Goal: Task Accomplishment & Management: Manage account settings

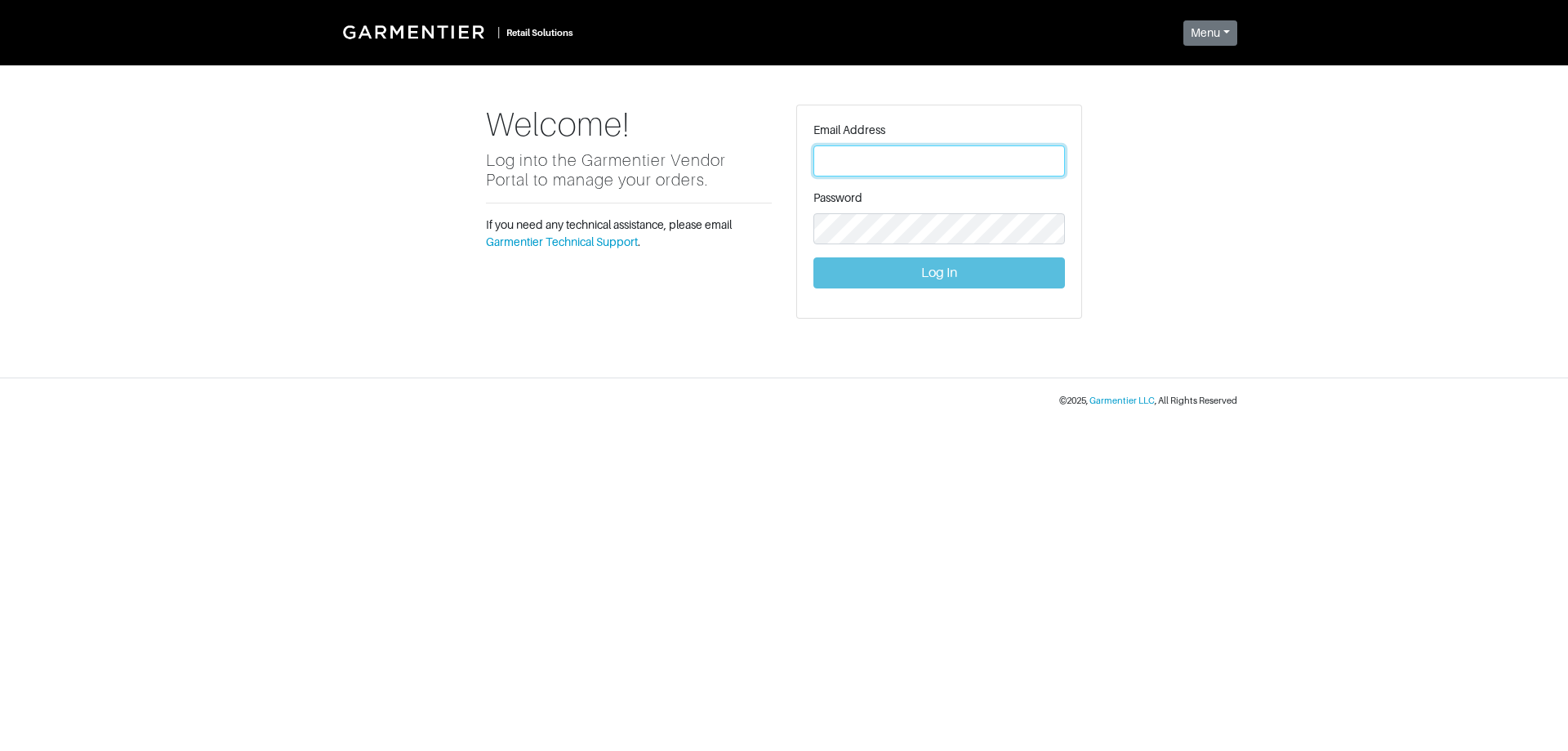
drag, startPoint x: 0, startPoint y: 0, endPoint x: 883, endPoint y: 160, distance: 897.4
click at [883, 161] on input "text" at bounding box center [939, 161] width 251 height 31
type input "[PERSON_NAME][EMAIL_ADDRESS][DOMAIN_NAME]"
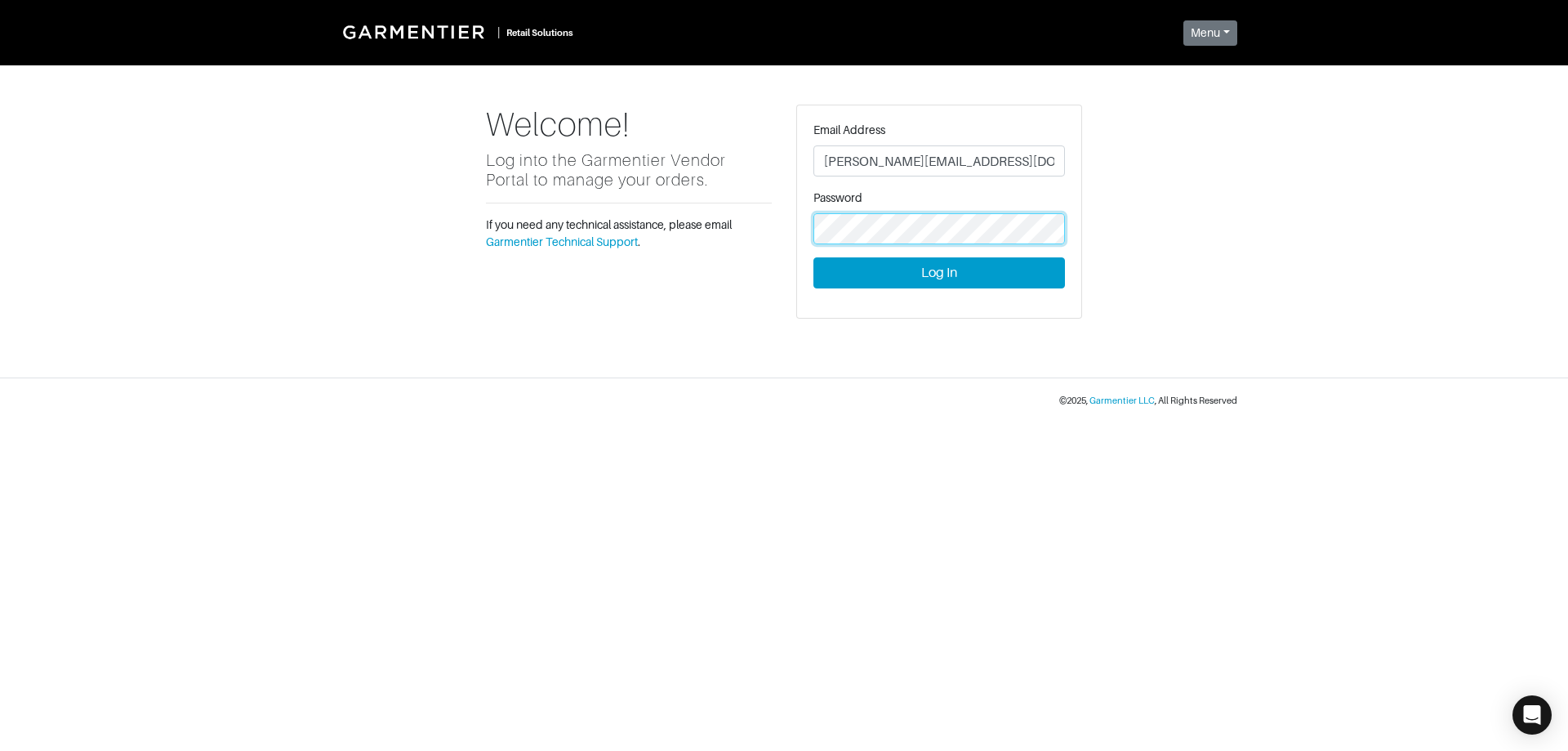
click at [813, 258] on button "Log In" at bounding box center [939, 273] width 251 height 31
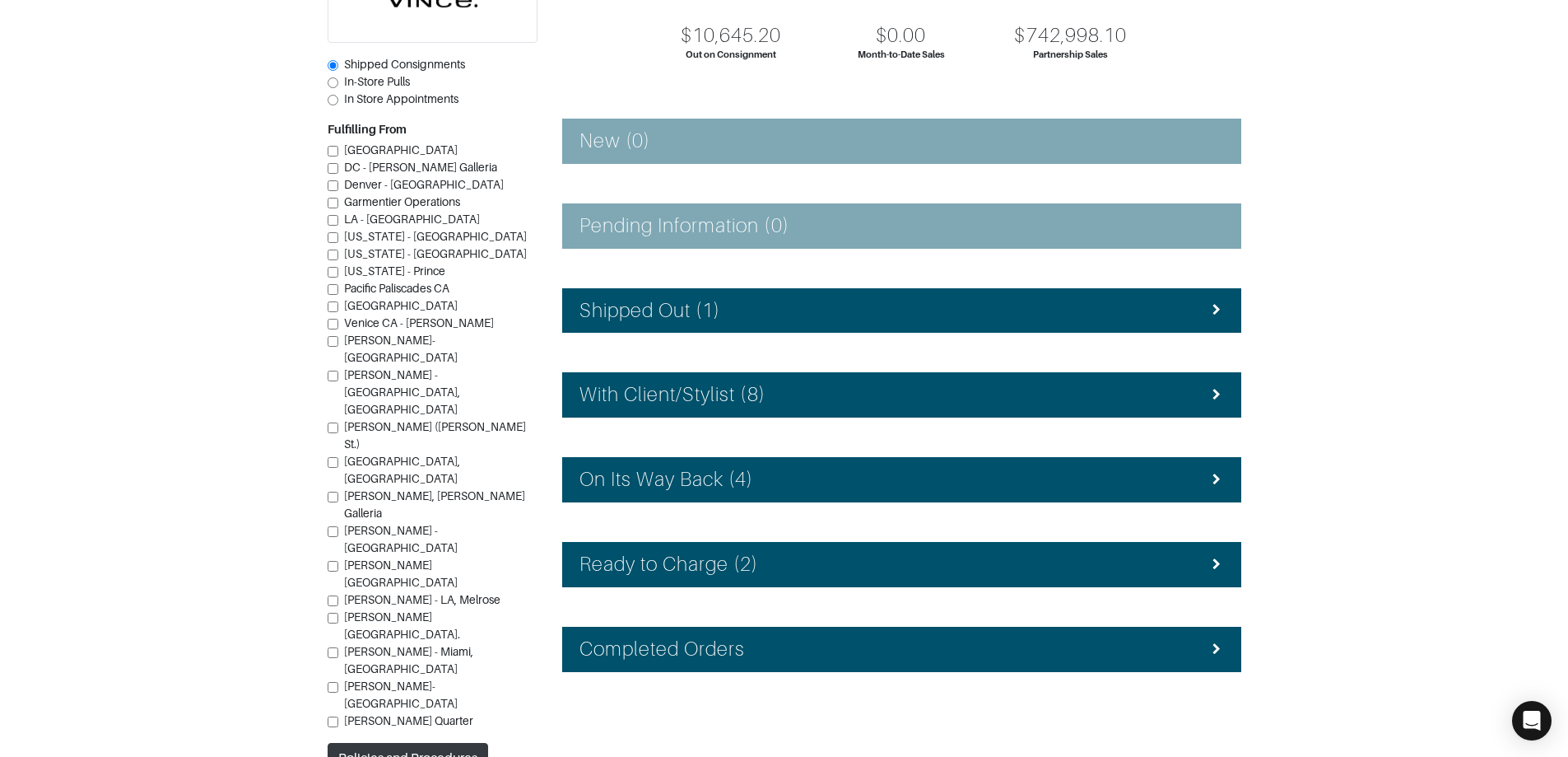
scroll to position [165, 0]
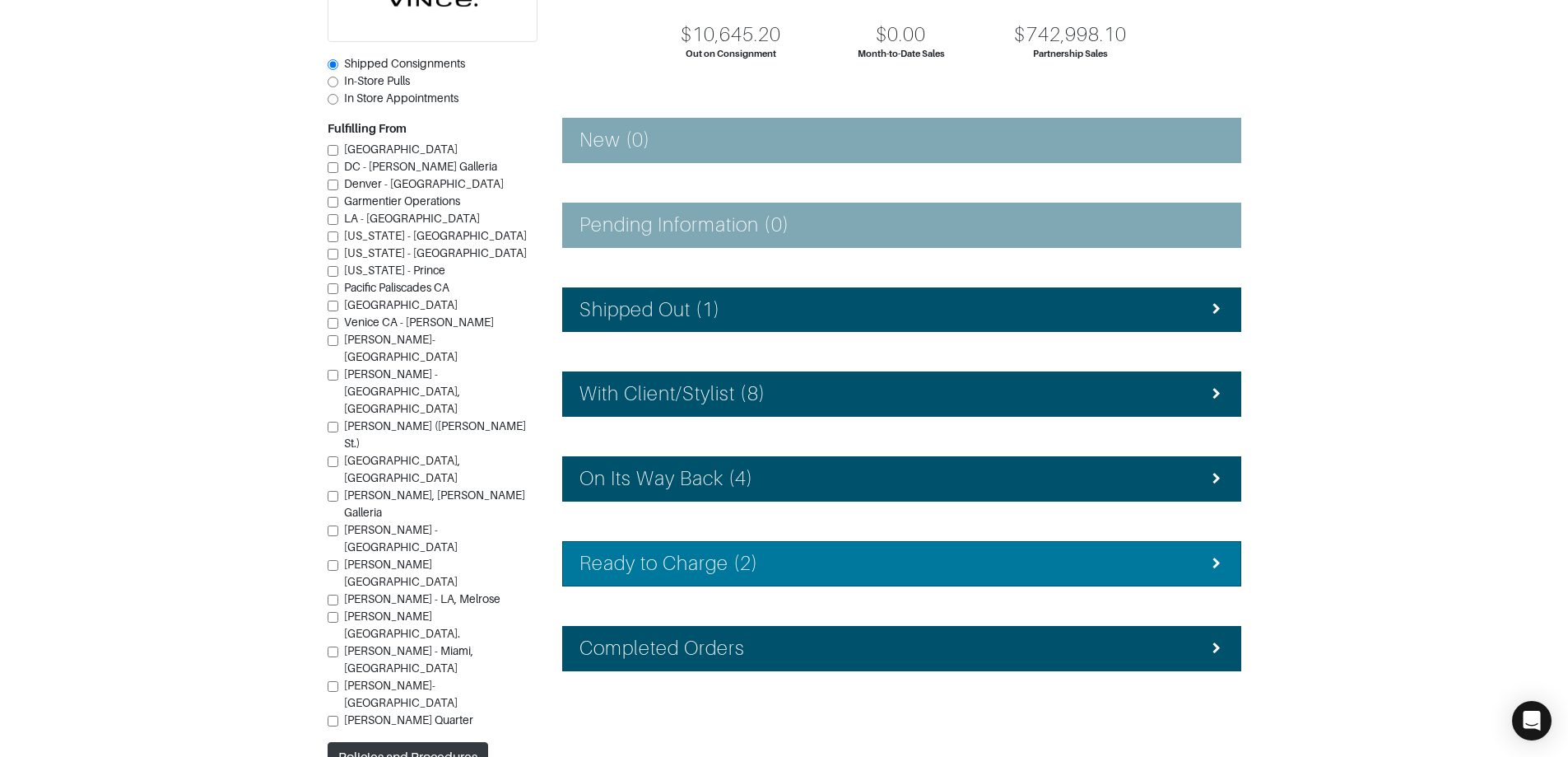
click at [1166, 570] on div "Ready to Charge (2)" at bounding box center [902, 563] width 645 height 24
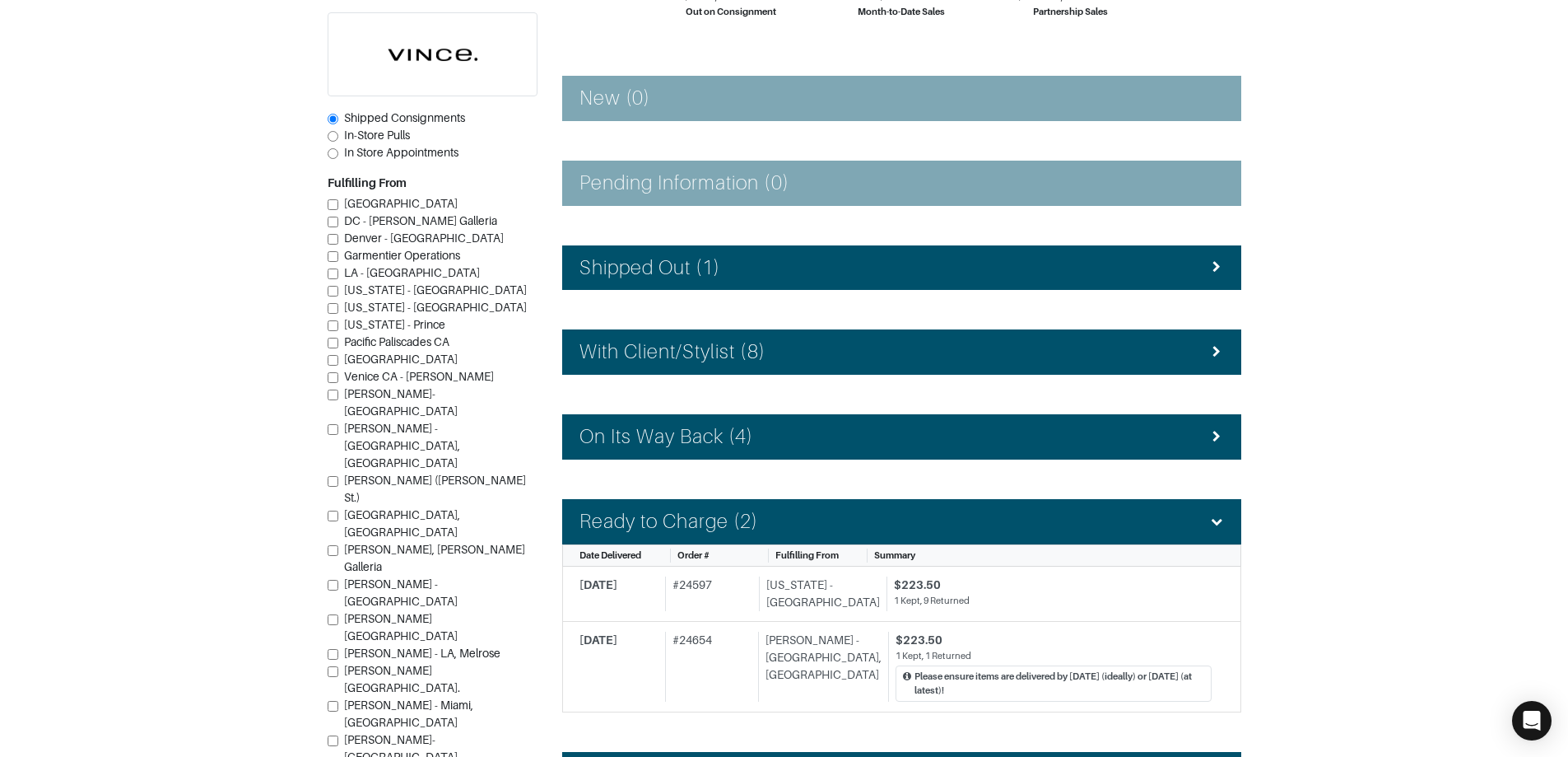
scroll to position [247, 0]
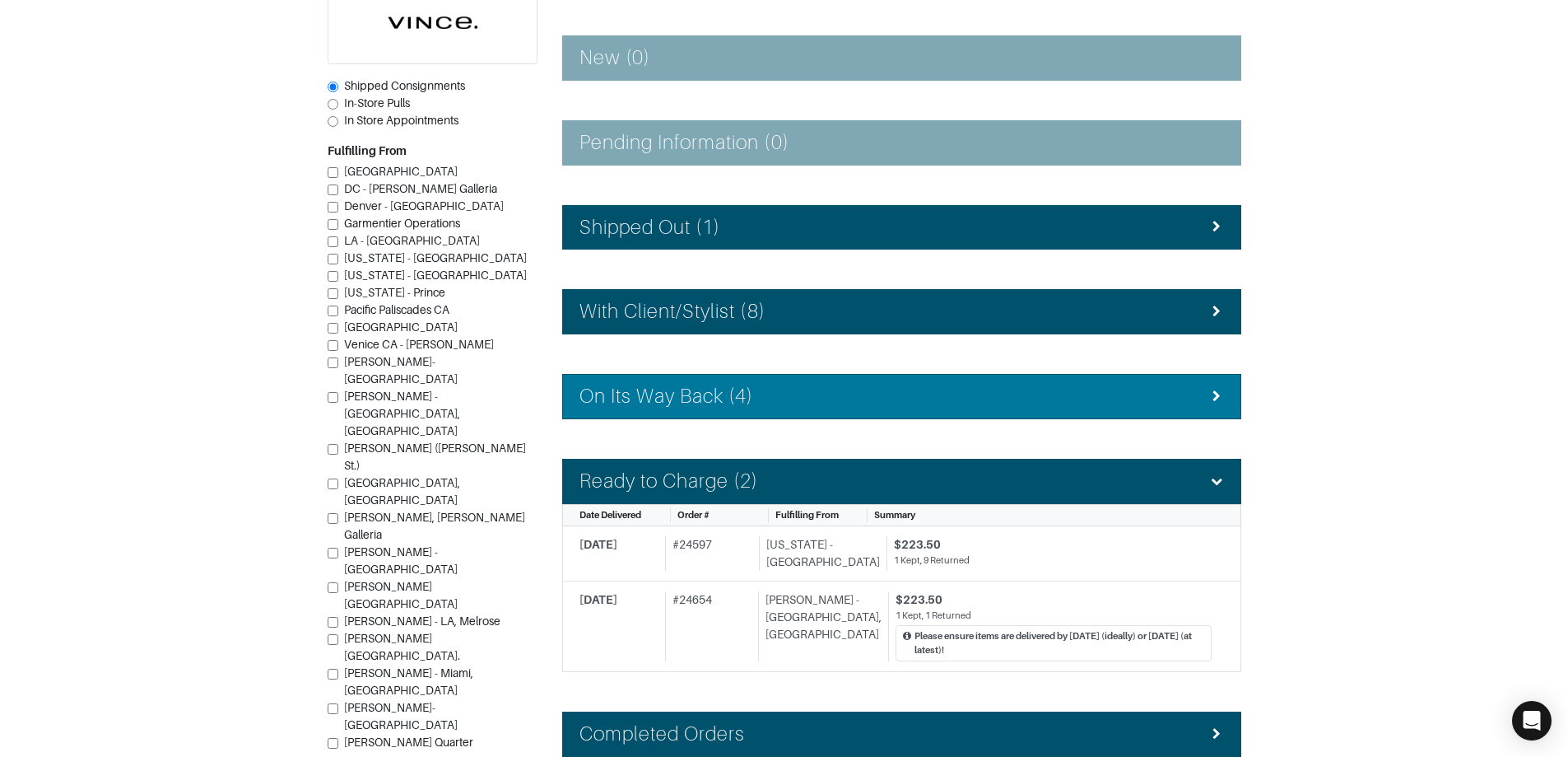
click at [1077, 414] on li "On Its Way Back (4)" at bounding box center [902, 396] width 680 height 45
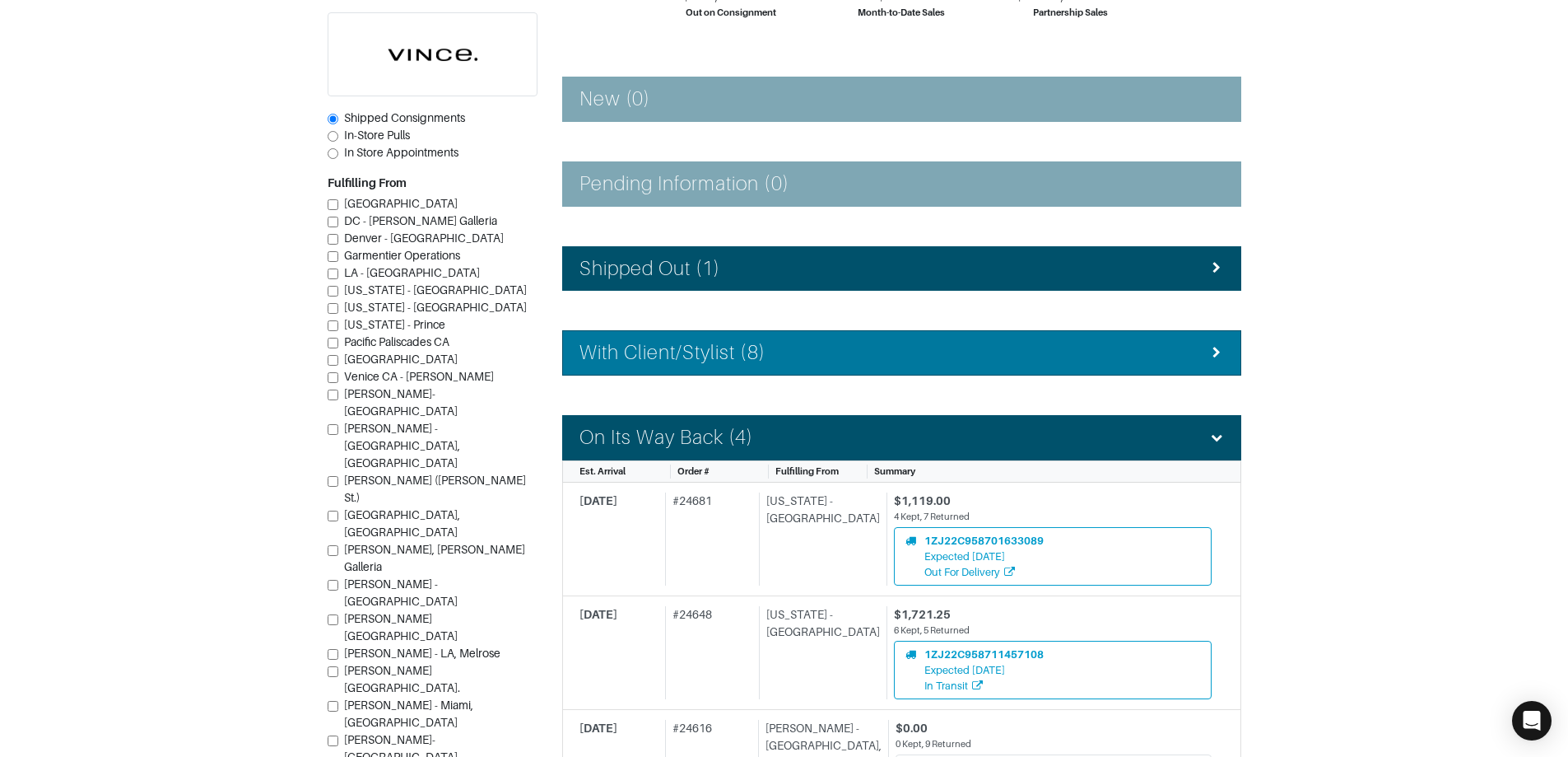
scroll to position [165, 0]
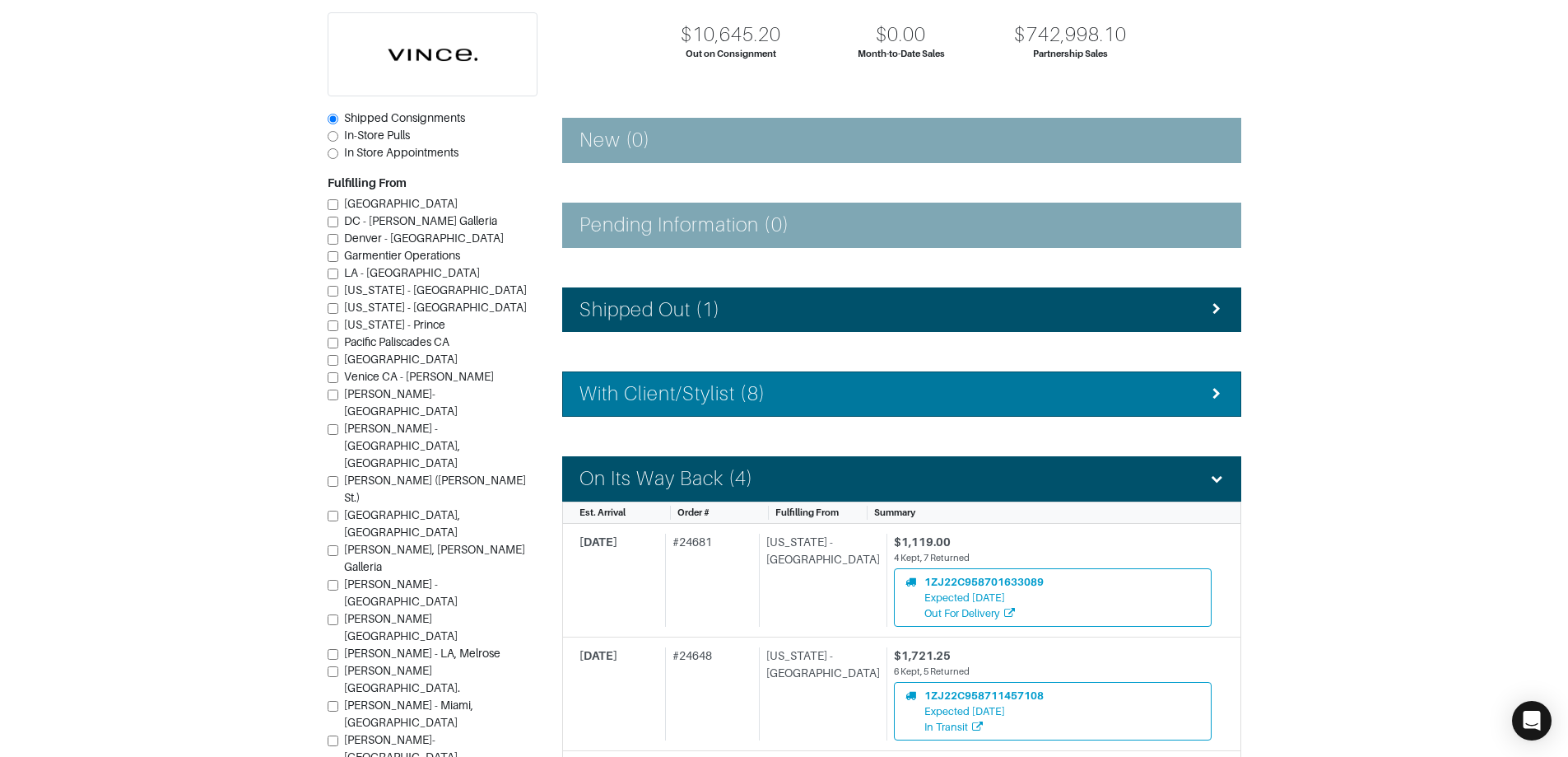
click at [983, 412] on li "With Client/Stylist (8)" at bounding box center [902, 395] width 680 height 45
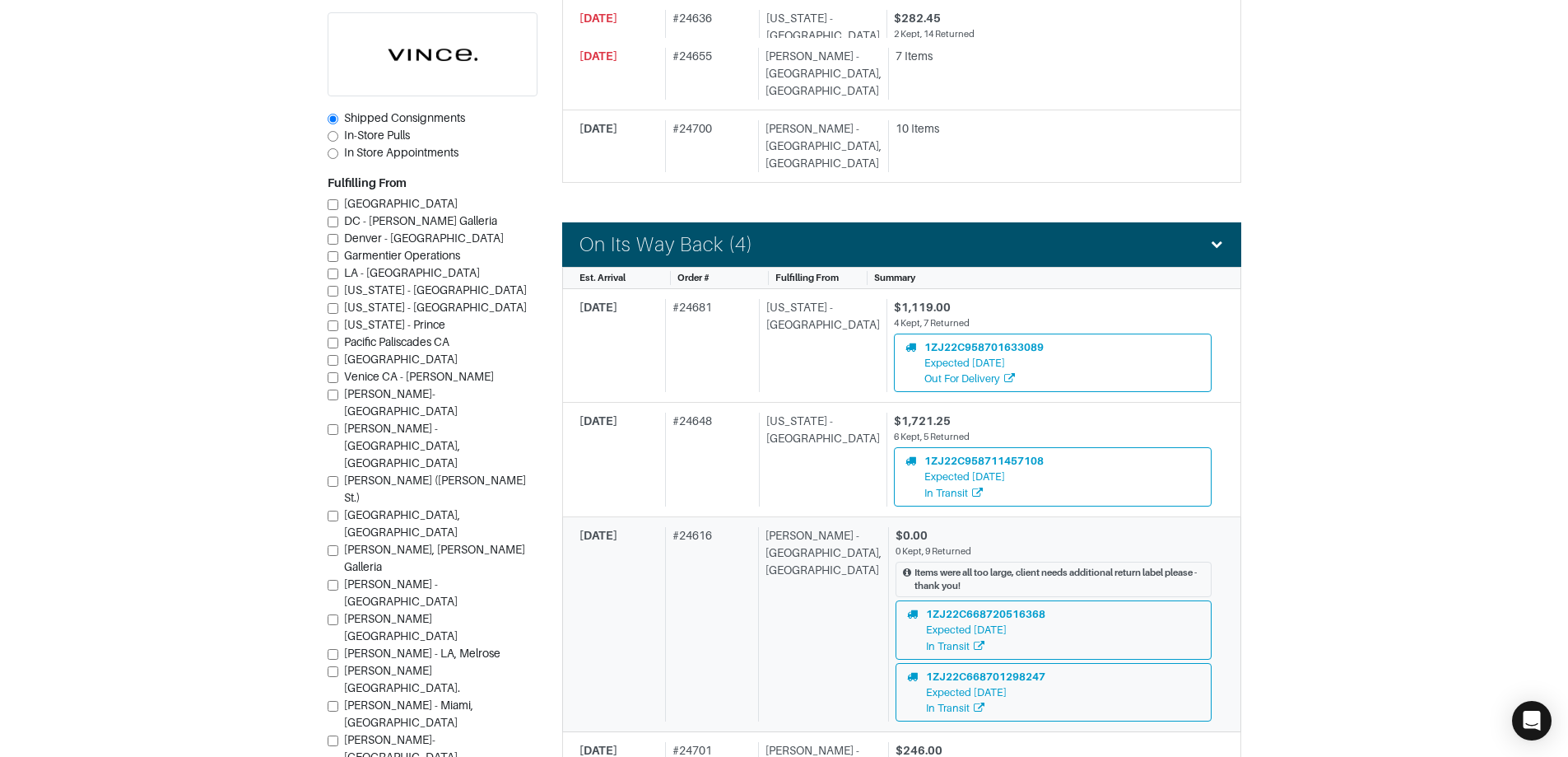
scroll to position [1071, 0]
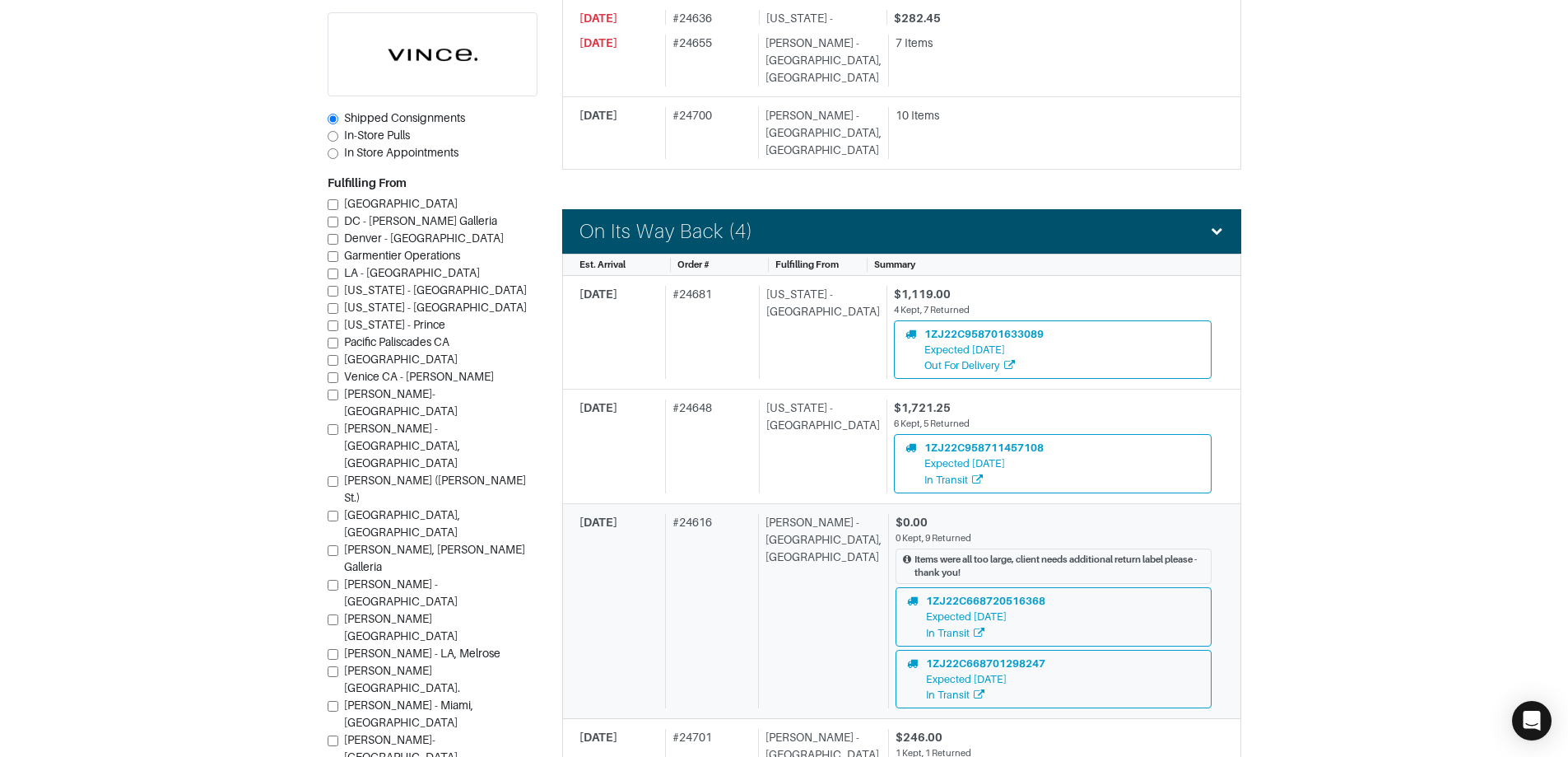
click at [737, 573] on div "# 24616" at bounding box center [709, 611] width 87 height 195
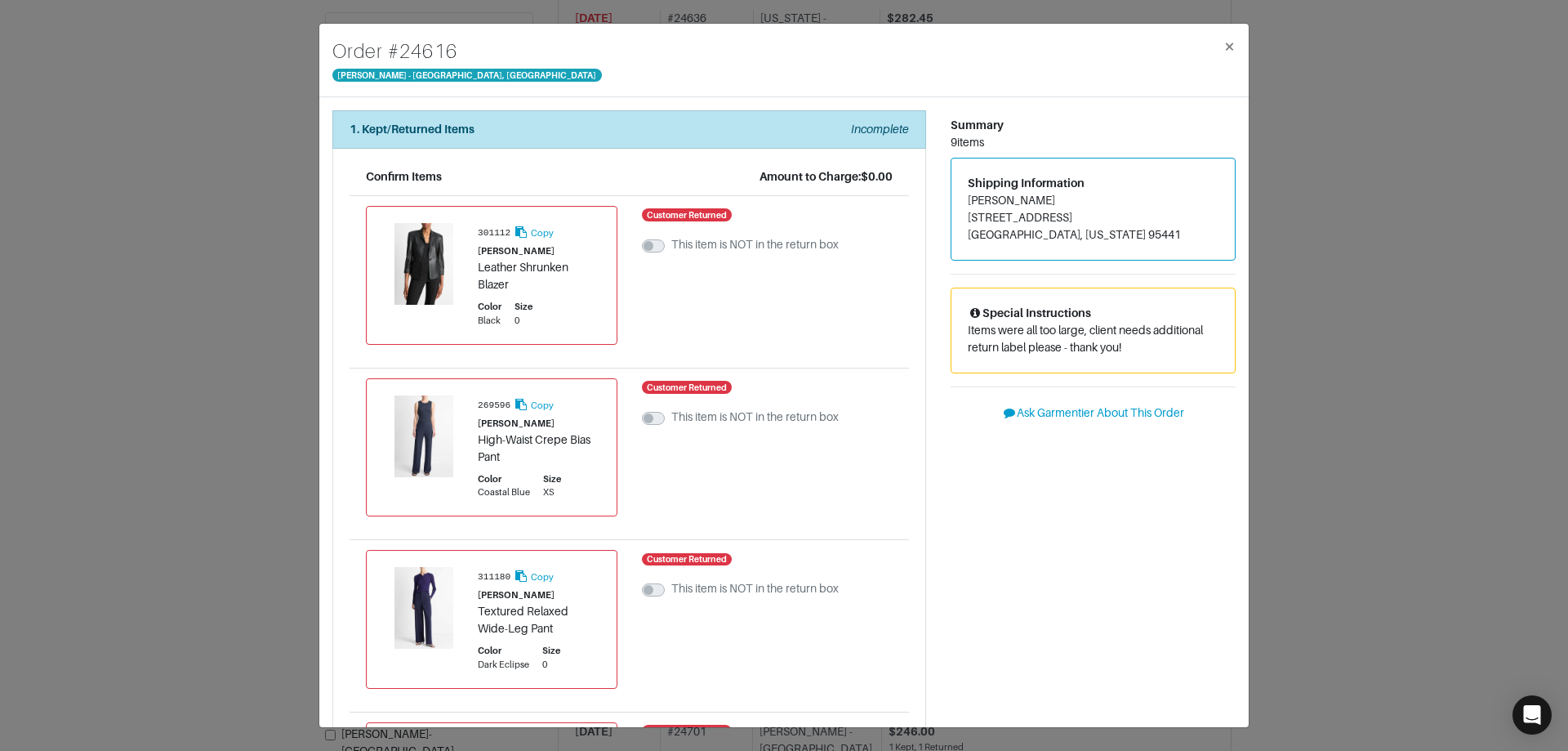
drag, startPoint x: 961, startPoint y: 200, endPoint x: 1046, endPoint y: 199, distance: 85.0
click at [1046, 199] on address "catherine Lacour 949 canyon rd Geyserville, California 95441" at bounding box center [1094, 218] width 251 height 51
copy address "catherine Lacour"
drag, startPoint x: 960, startPoint y: 214, endPoint x: 1040, endPoint y: 215, distance: 80.0
click at [1040, 215] on address "catherine Lacour 949 canyon rd Geyserville, California 95441" at bounding box center [1094, 218] width 251 height 51
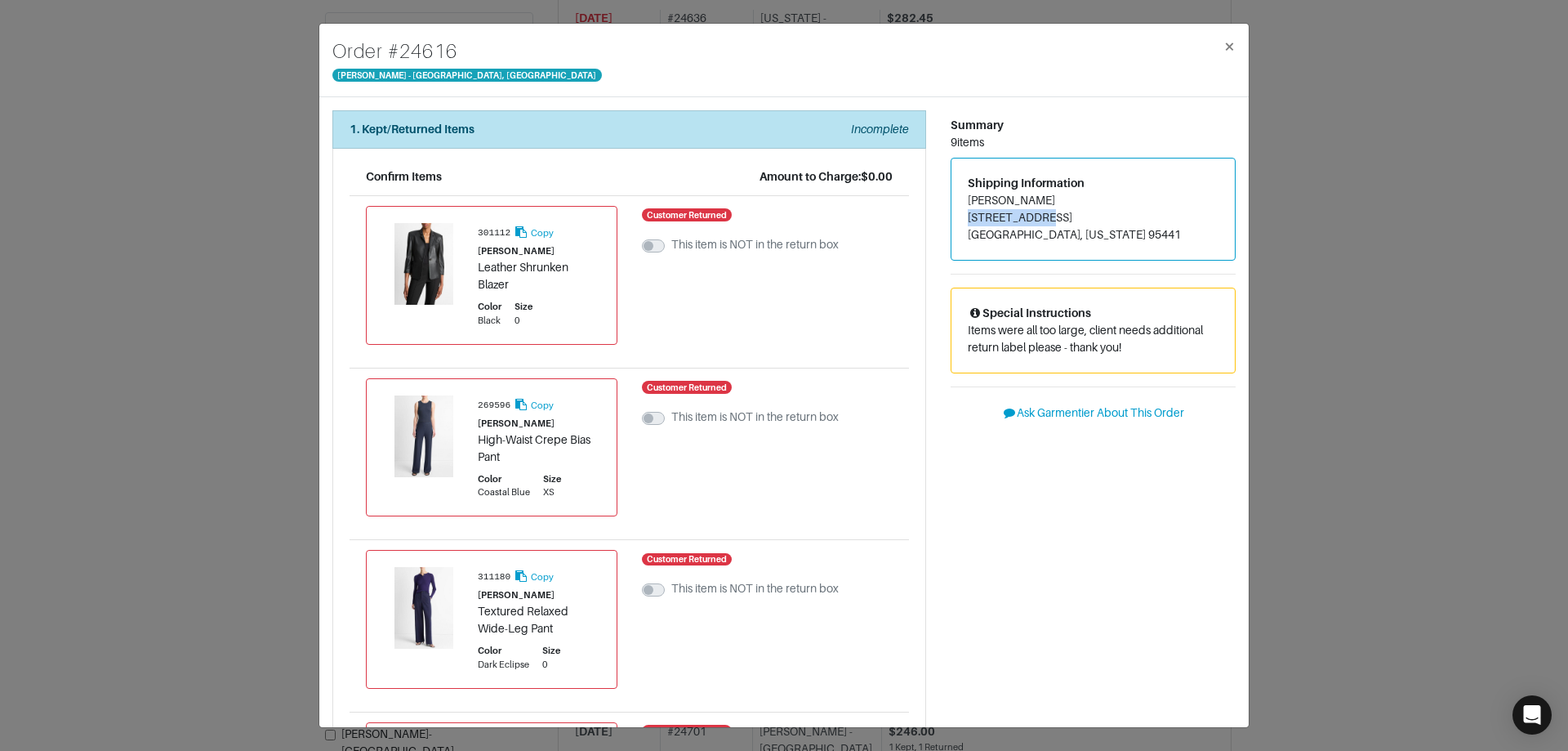
copy address "949 canyon rd"
drag, startPoint x: 961, startPoint y: 236, endPoint x: 1016, endPoint y: 232, distance: 55.1
click at [1016, 232] on address "catherine Lacour 949 canyon rd Geyserville, California 95441" at bounding box center [1094, 218] width 251 height 51
copy address "Geyserville"
drag, startPoint x: 1073, startPoint y: 236, endPoint x: 1105, endPoint y: 230, distance: 32.6
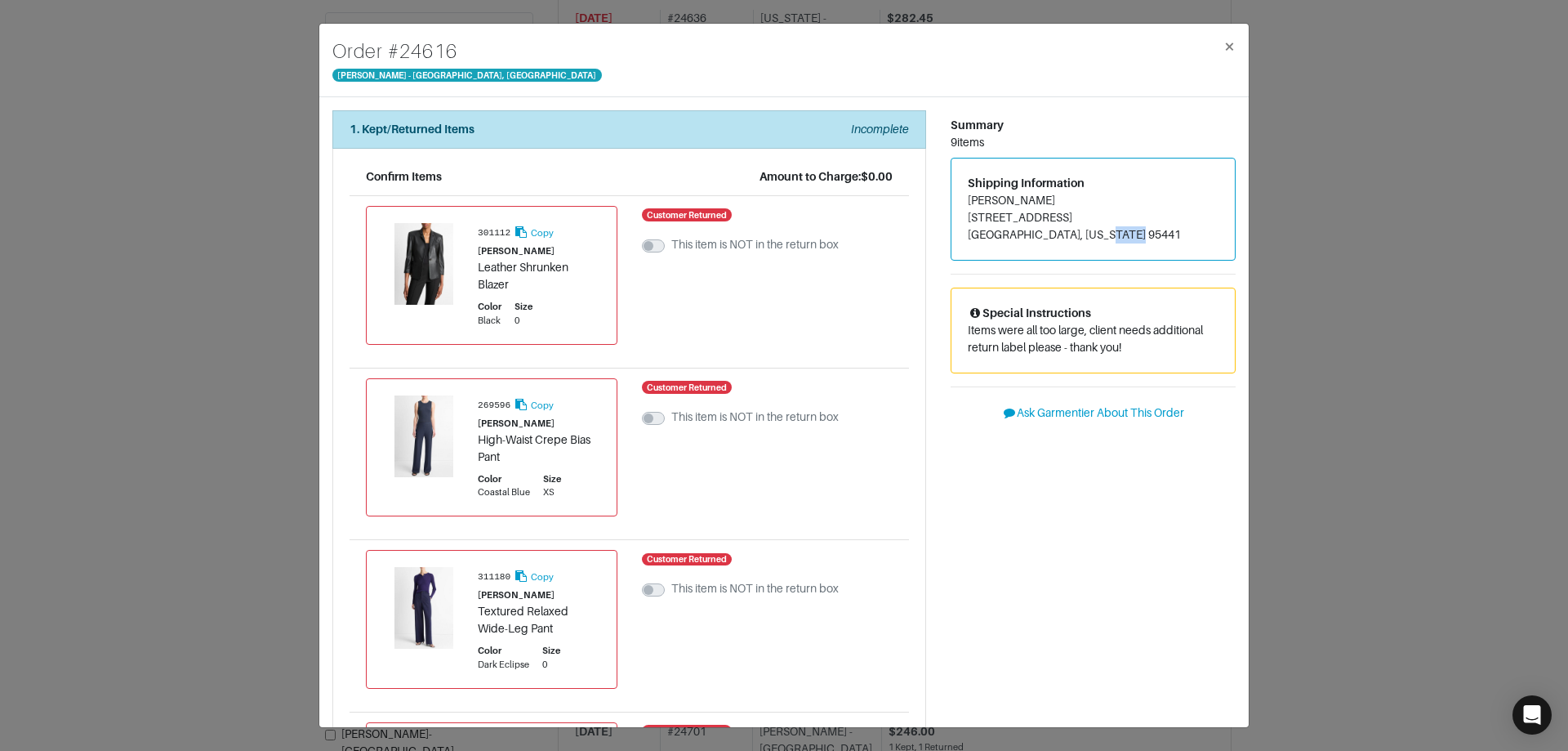
click at [1105, 230] on address "catherine Lacour 949 canyon rd Geyserville, California 95441" at bounding box center [1094, 218] width 251 height 51
copy address "95441"
click at [1237, 50] on button "×" at bounding box center [1229, 46] width 38 height 46
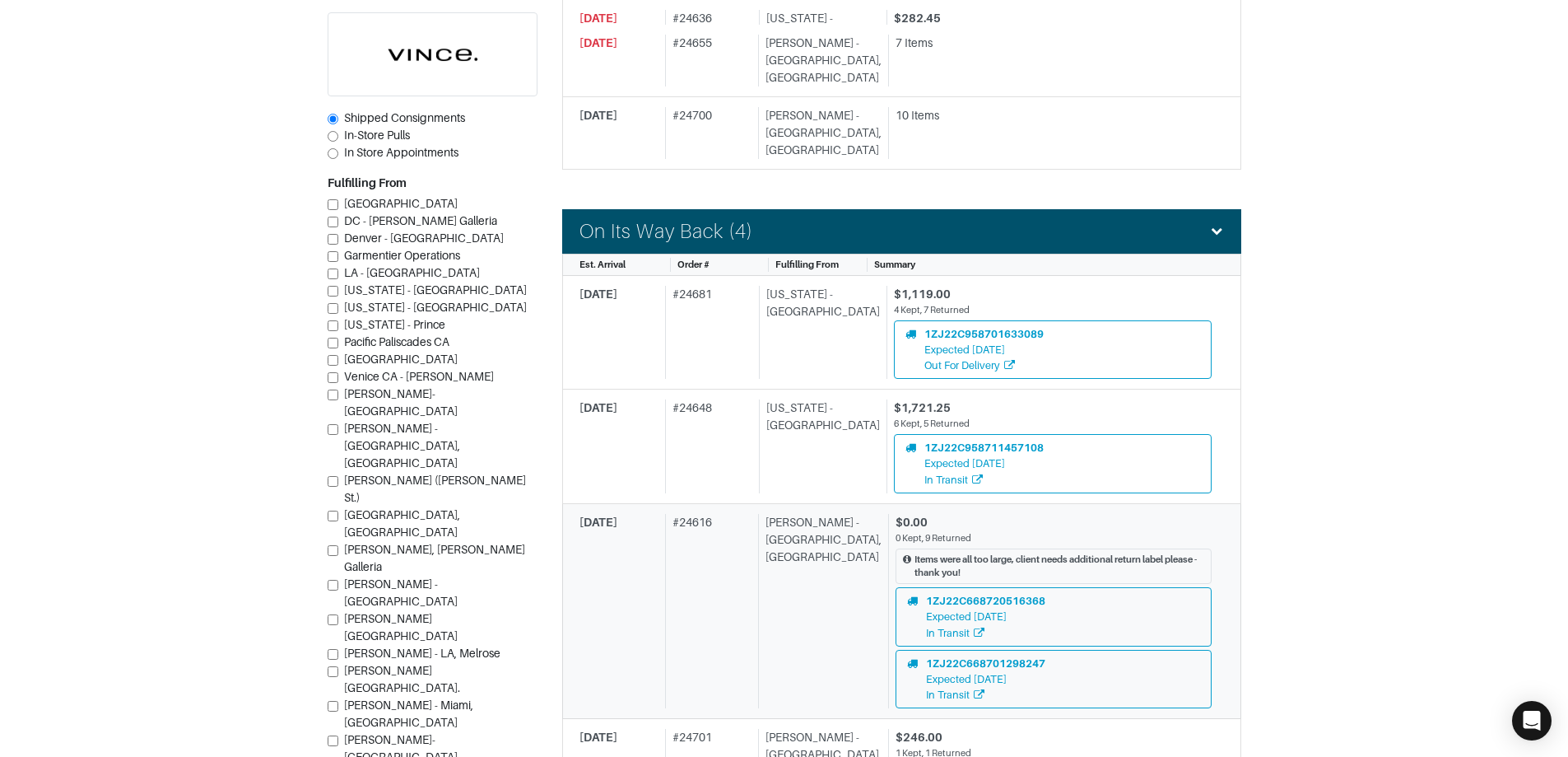
click at [811, 556] on div "Vince - Chicago, Oak Street" at bounding box center [820, 611] width 123 height 195
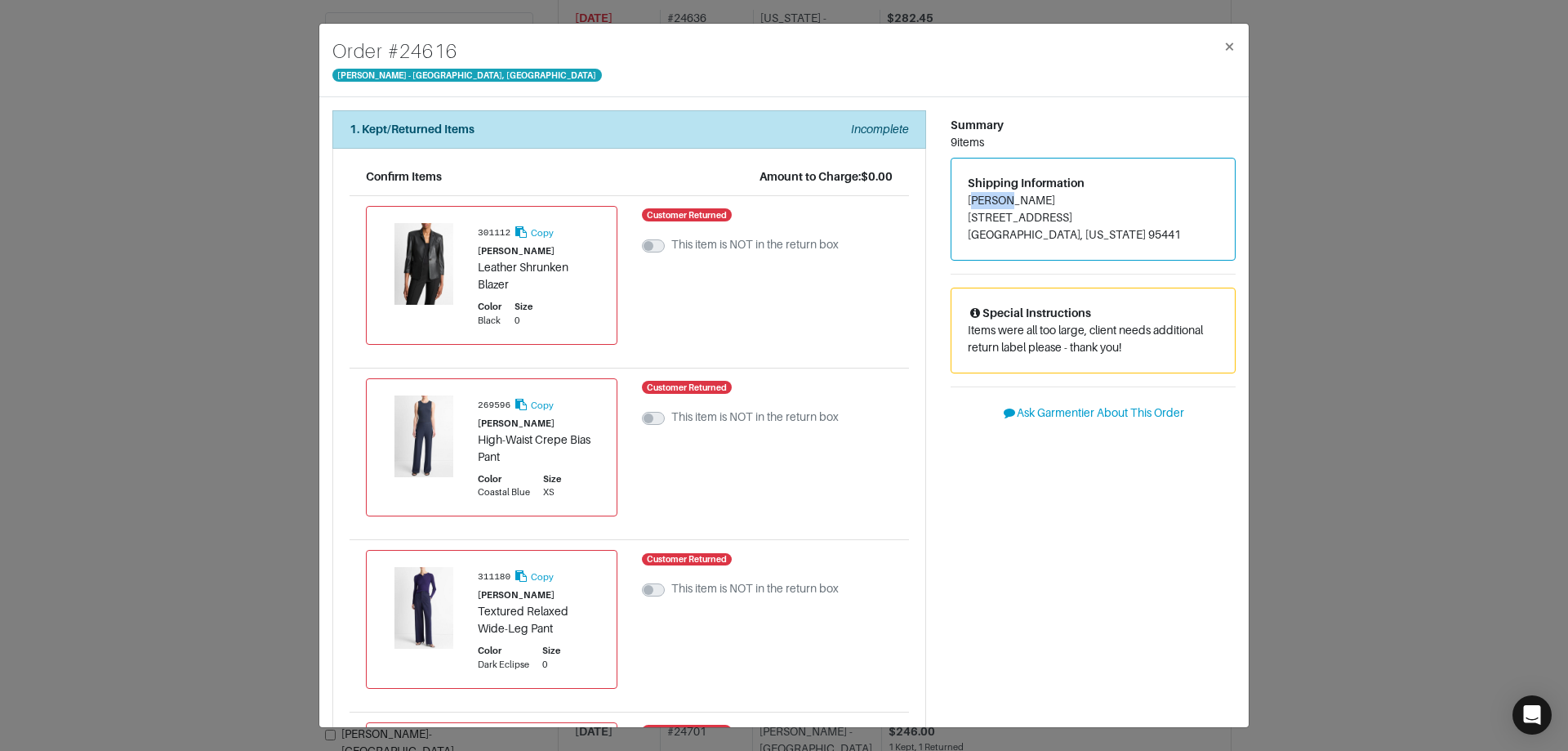
drag, startPoint x: 964, startPoint y: 203, endPoint x: 995, endPoint y: 197, distance: 31.6
click at [995, 197] on address "catherine Lacour 949 canyon rd Geyserville, California 95441" at bounding box center [1094, 218] width 251 height 51
drag, startPoint x: 962, startPoint y: 201, endPoint x: 1059, endPoint y: 192, distance: 97.4
click at [1059, 192] on address "catherine Lacour 949 canyon rd Geyserville, California 95441" at bounding box center [1094, 218] width 251 height 51
copy address "catherine Lacour"
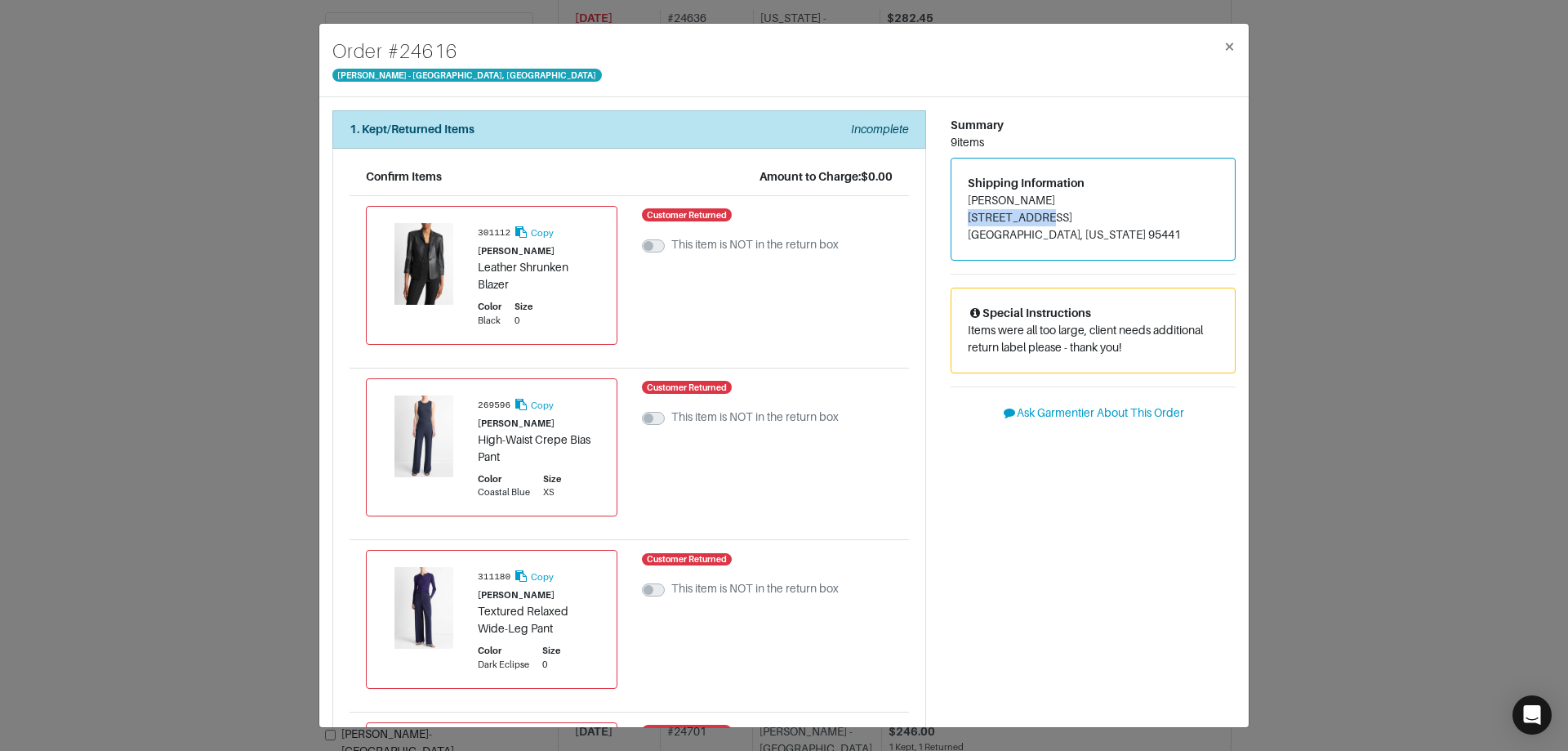
drag, startPoint x: 959, startPoint y: 219, endPoint x: 1033, endPoint y: 220, distance: 74.0
click at [1033, 220] on div "Shipping Information catherine Lacour 949 canyon rd Geyserville, California 954…" at bounding box center [1094, 209] width 284 height 101
copy address "949 canyon rd"
drag, startPoint x: 960, startPoint y: 234, endPoint x: 1015, endPoint y: 238, distance: 55.1
click at [1015, 238] on address "catherine Lacour 949 canyon rd Geyserville, California 95441" at bounding box center [1094, 218] width 251 height 51
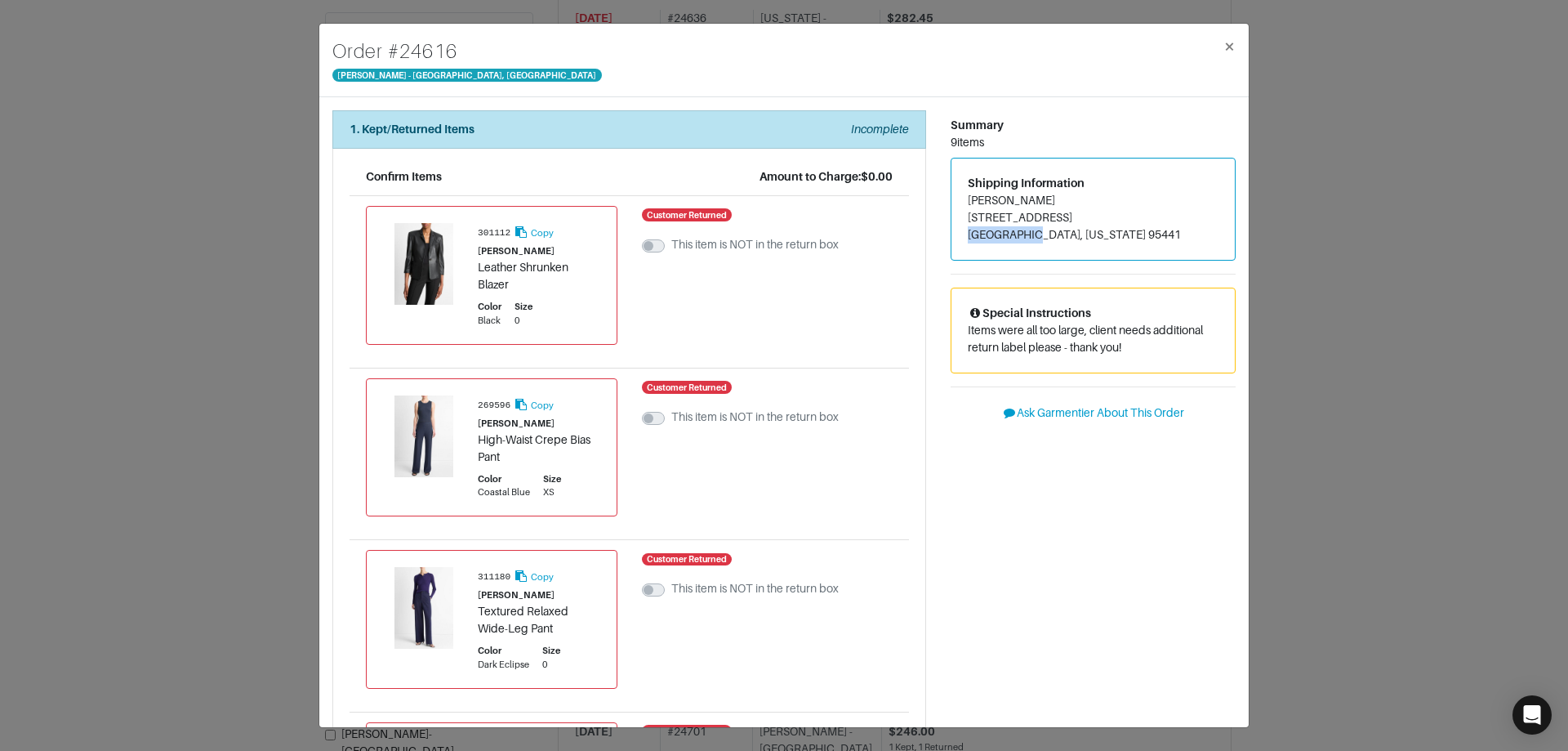
copy address "Geyserville"
drag, startPoint x: 1075, startPoint y: 232, endPoint x: 1110, endPoint y: 234, distance: 35.1
click at [1110, 234] on address "catherine Lacour 949 canyon rd Geyserville, California 95441" at bounding box center [1094, 218] width 251 height 51
copy address "95441"
click at [1218, 41] on button "×" at bounding box center [1229, 46] width 38 height 46
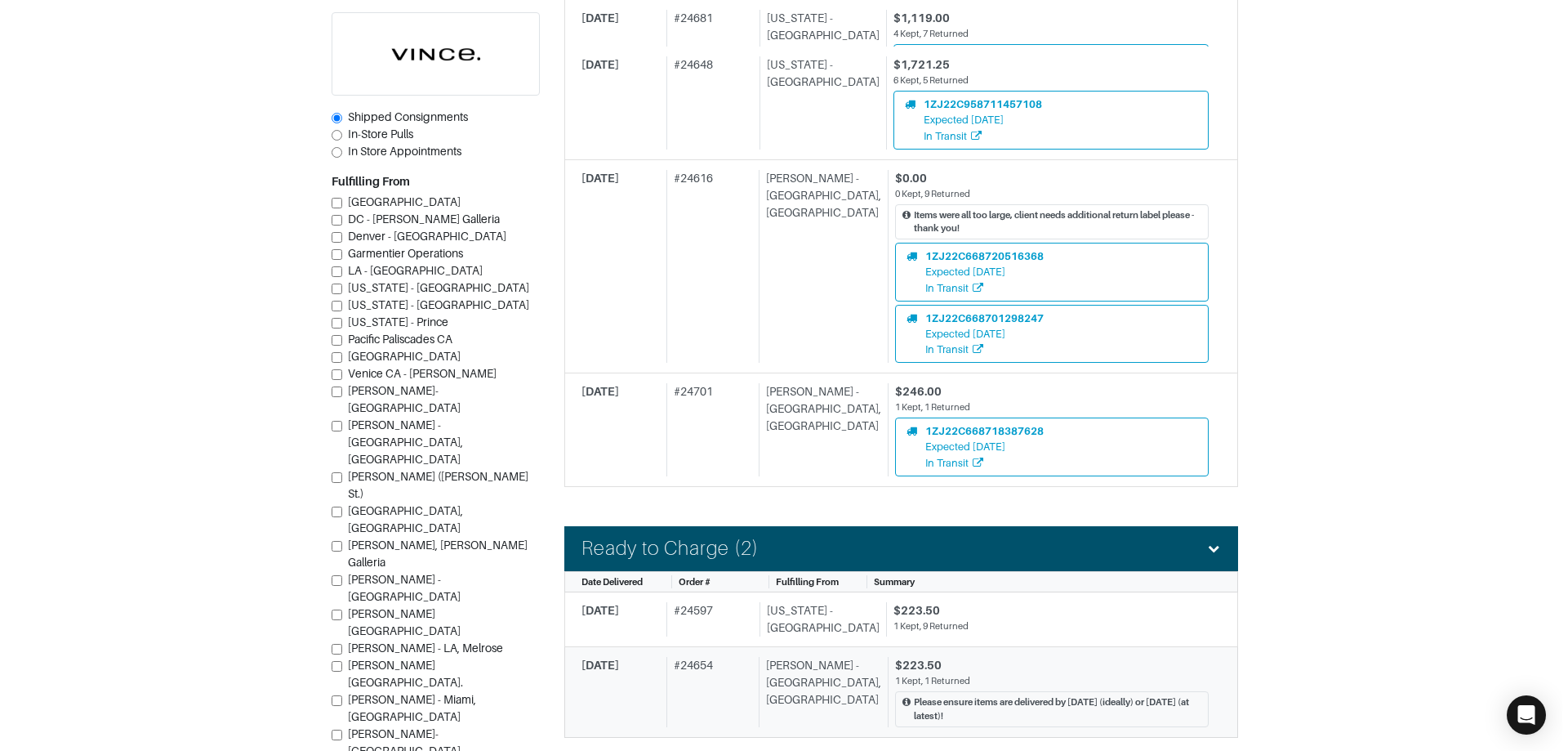
scroll to position [1471, 0]
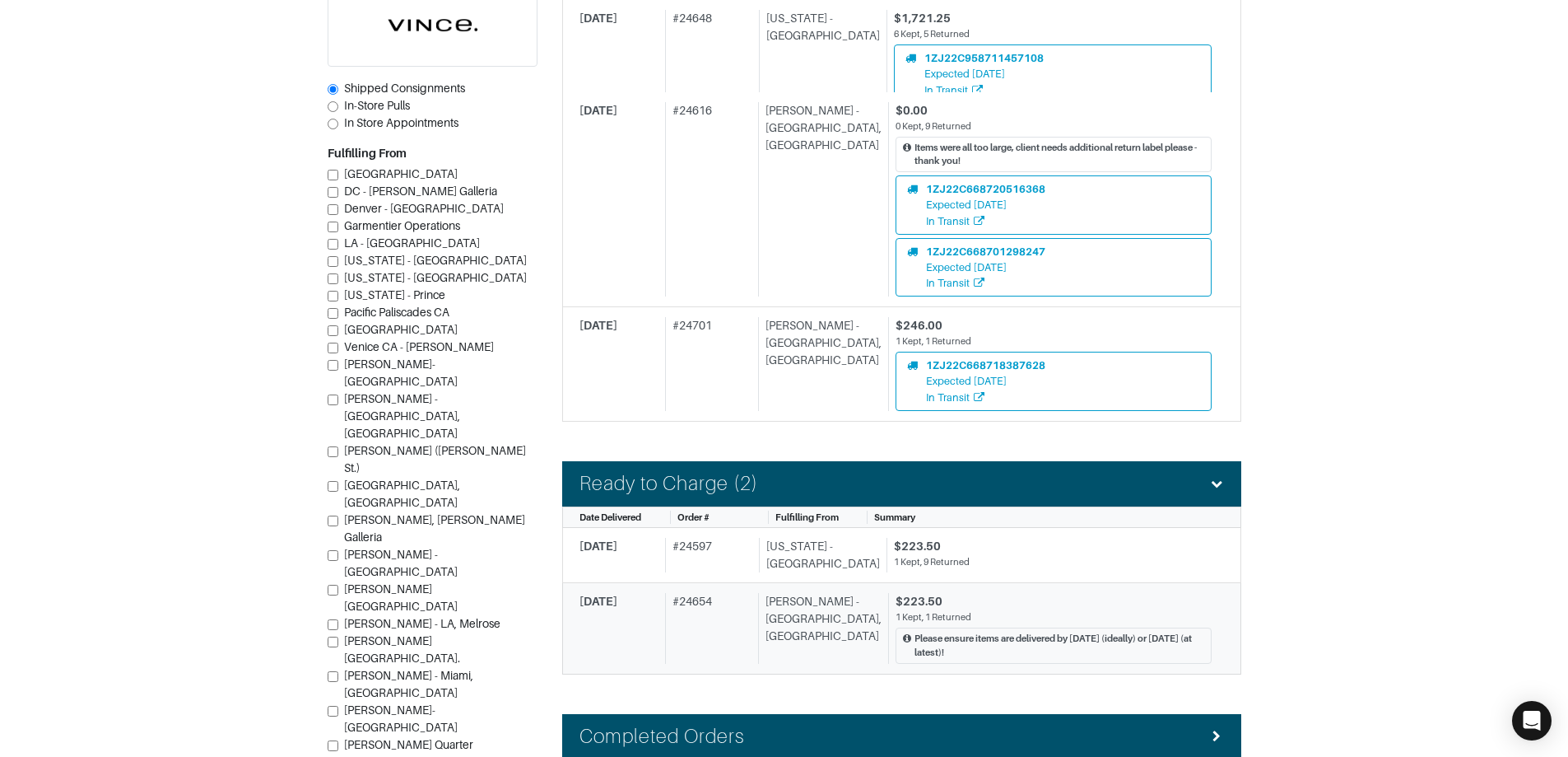
click at [771, 593] on div "Vince - Chicago, Oak Street" at bounding box center [820, 628] width 123 height 70
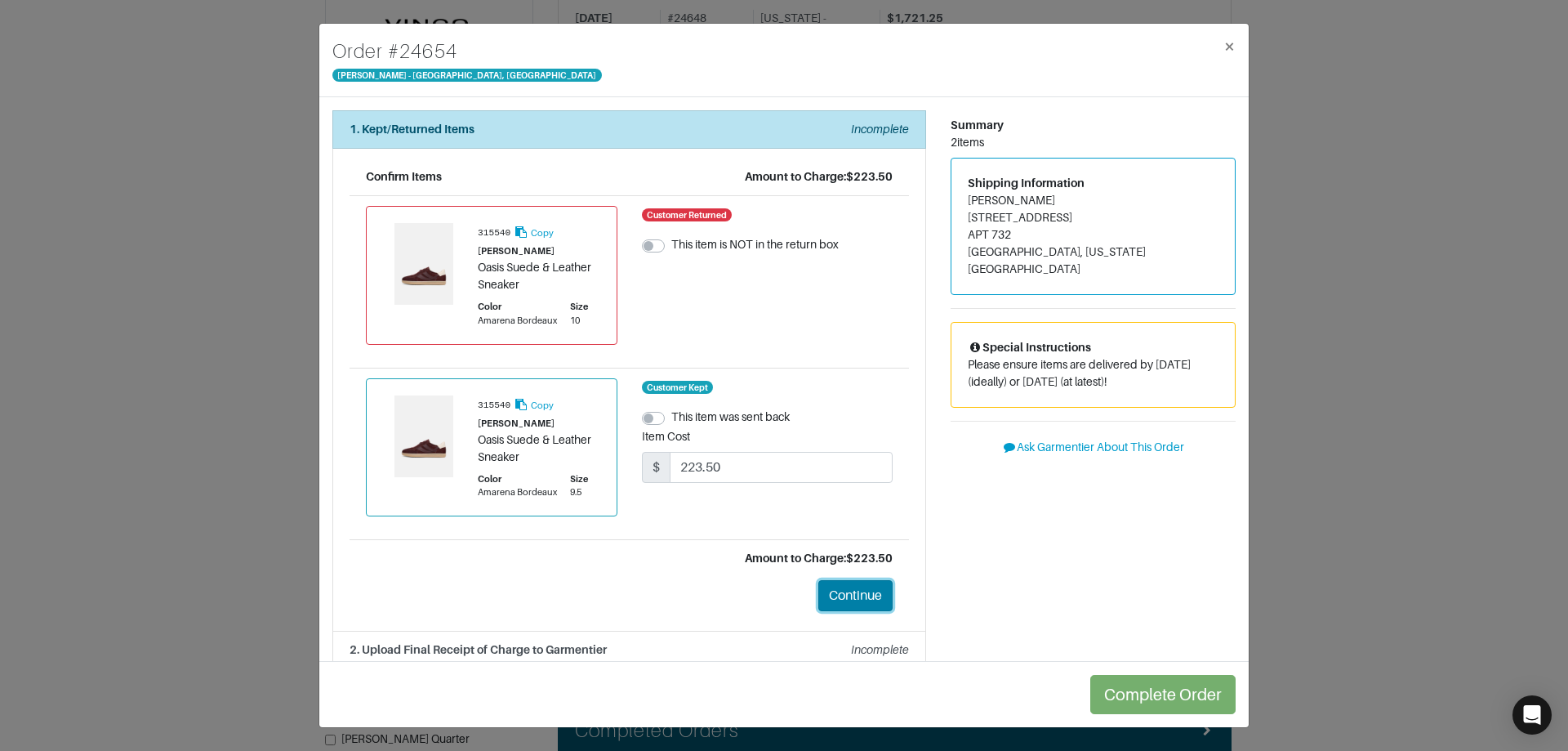
click at [829, 589] on button "Continue" at bounding box center [855, 595] width 75 height 31
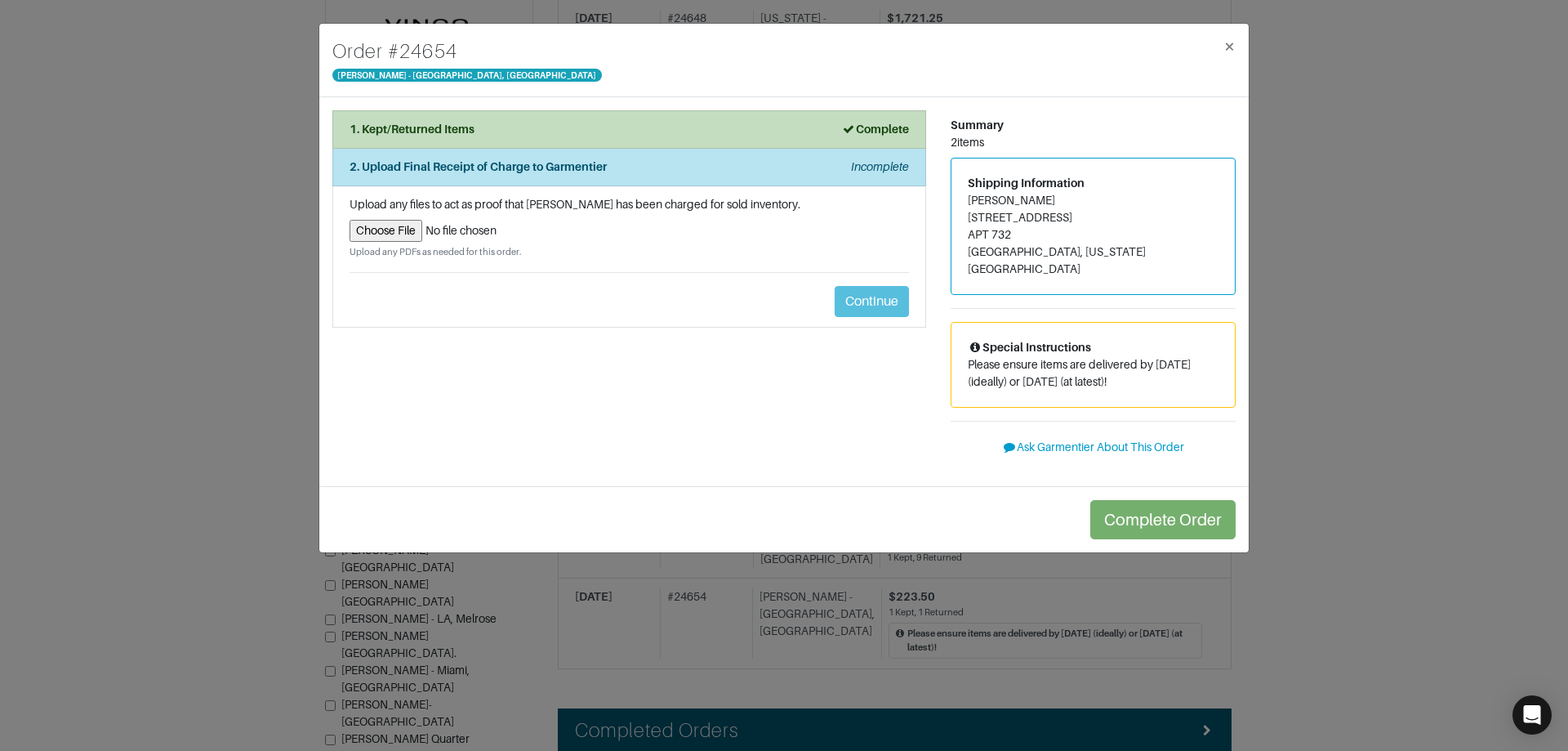
click at [399, 229] on input "file" at bounding box center [629, 231] width 559 height 22
type input "C:\fakepath\Garmentier Return Label.PNG"
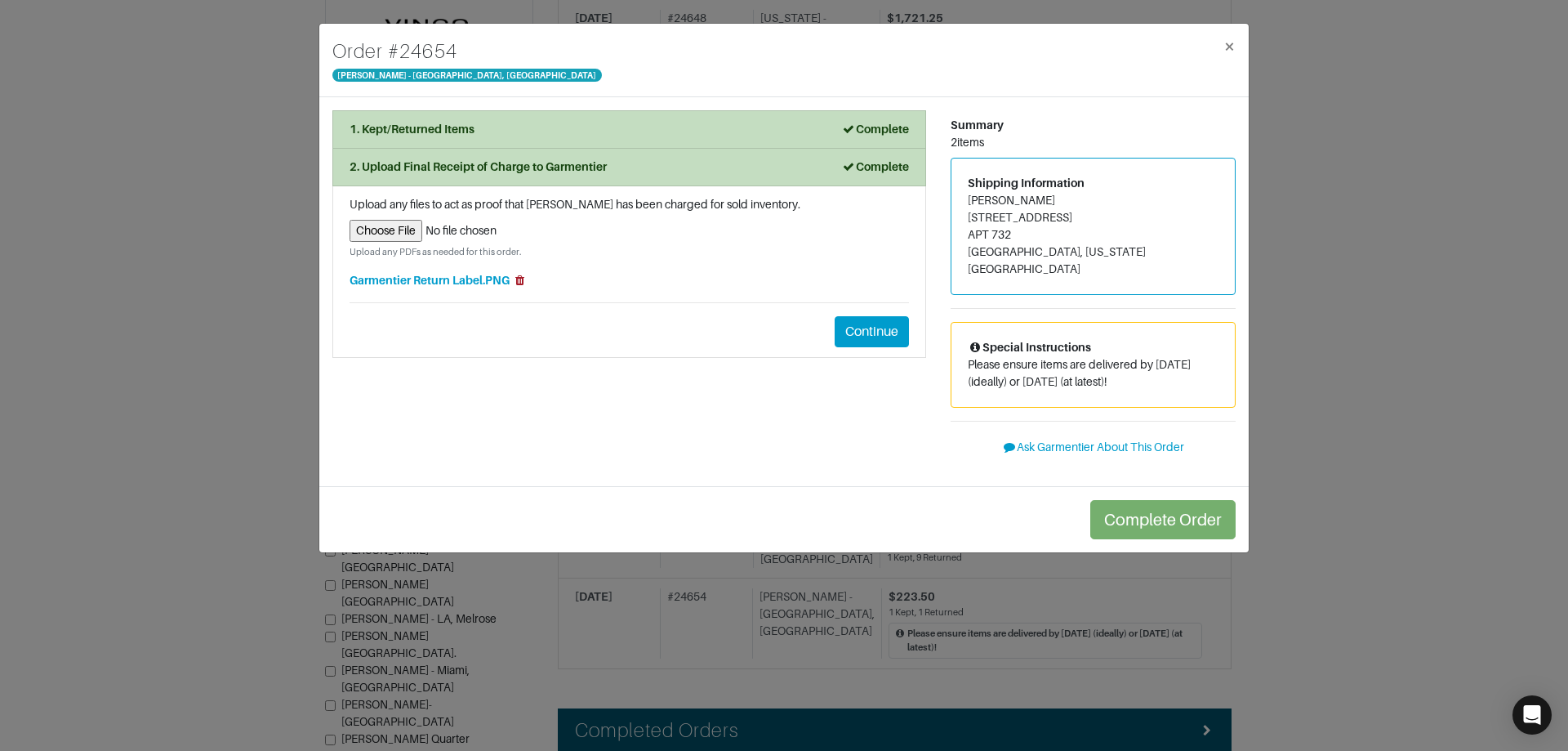
click at [525, 283] on icon at bounding box center [519, 280] width 15 height 11
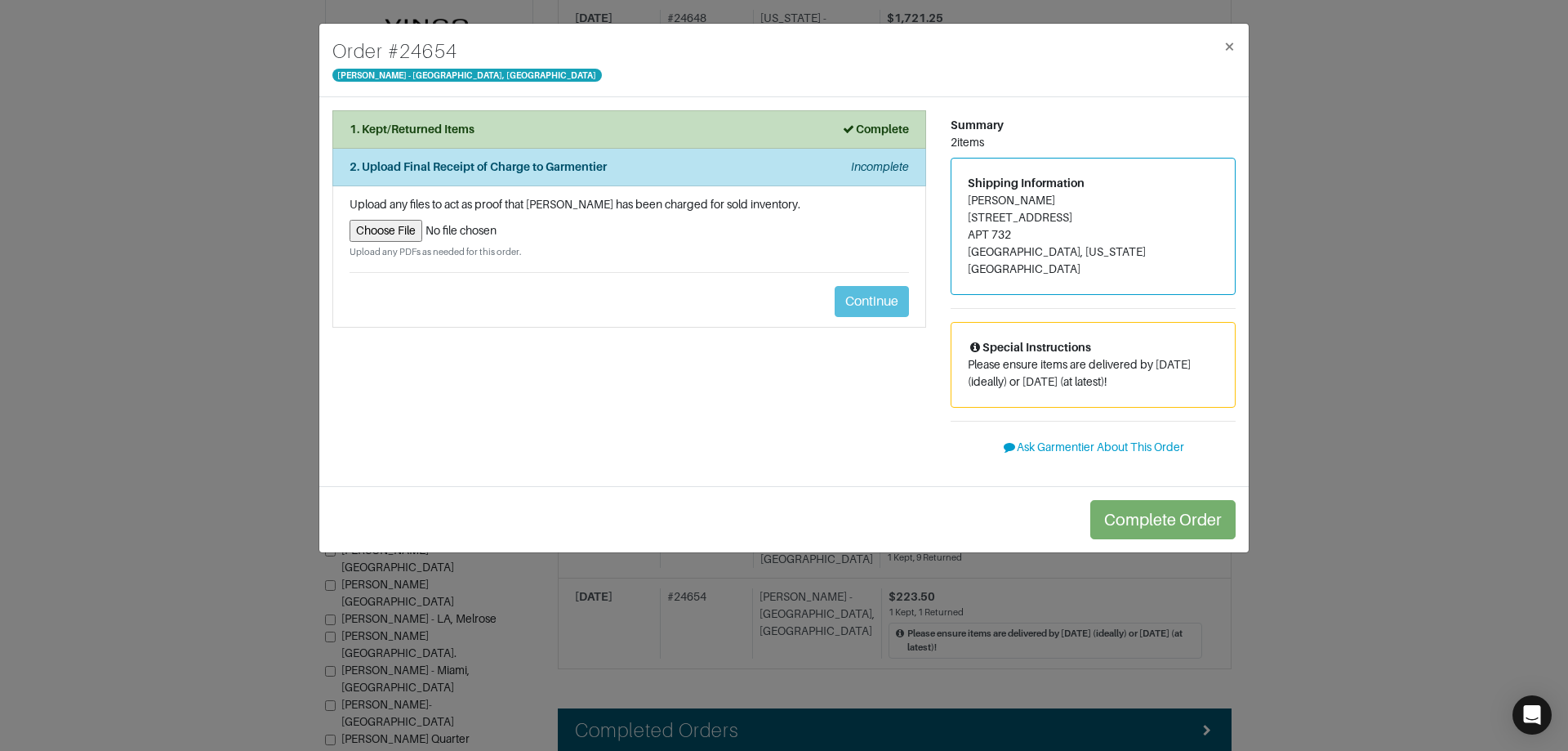
click at [413, 225] on input "file" at bounding box center [629, 231] width 559 height 22
type input "C:\fakepath\Garmentier Order 24654.pdf"
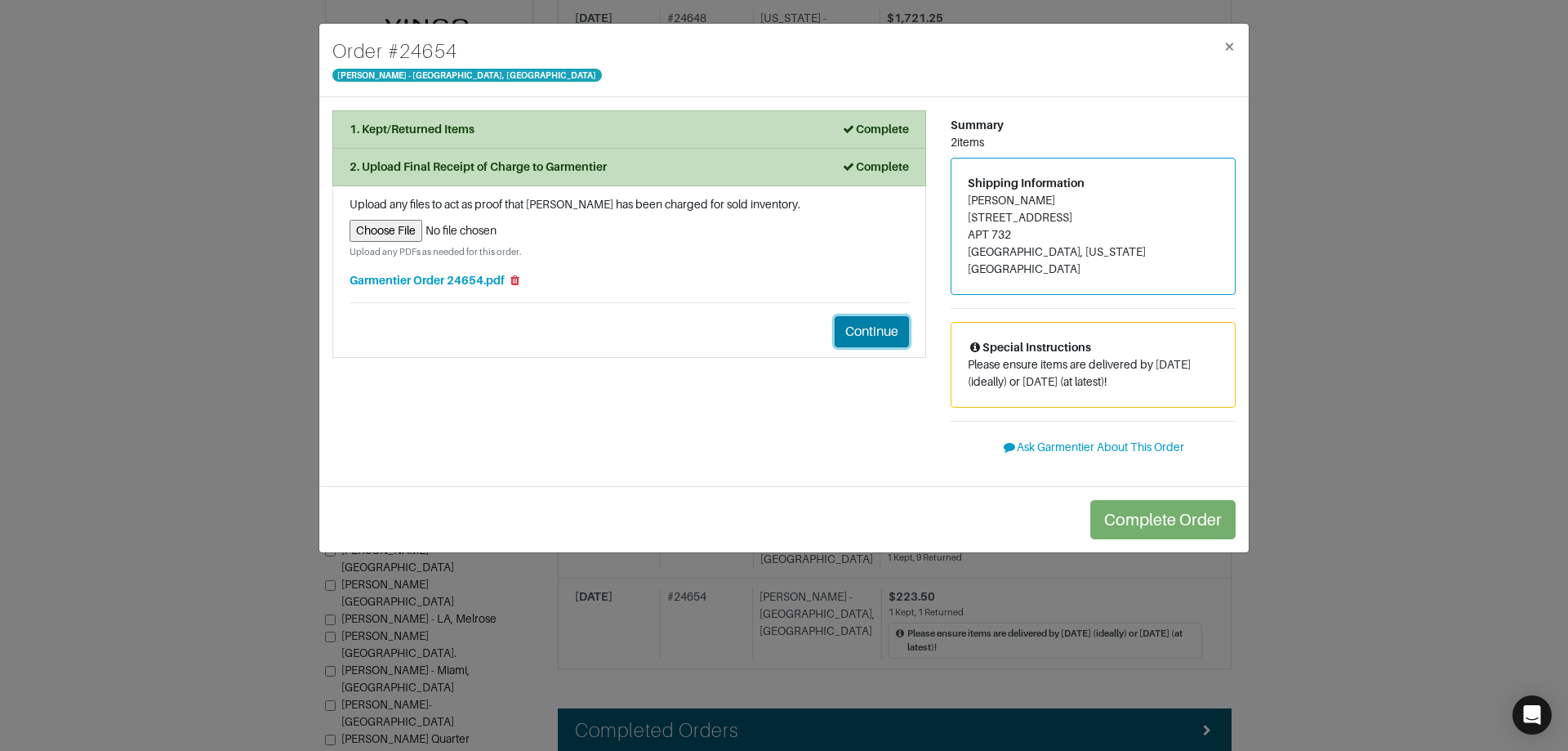
click at [892, 323] on button "Continue" at bounding box center [872, 332] width 75 height 31
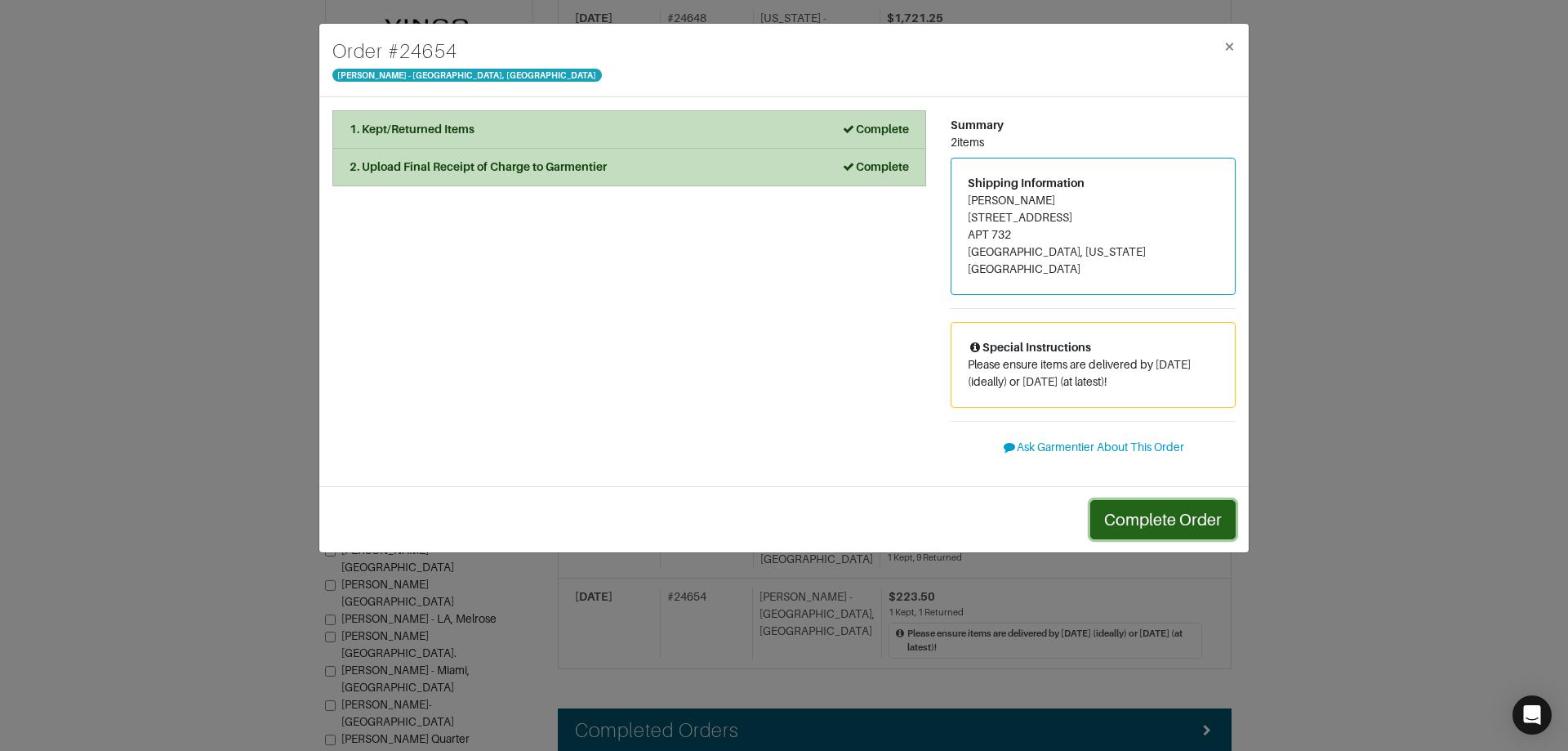
click at [1175, 517] on button "Complete Order" at bounding box center [1164, 519] width 146 height 39
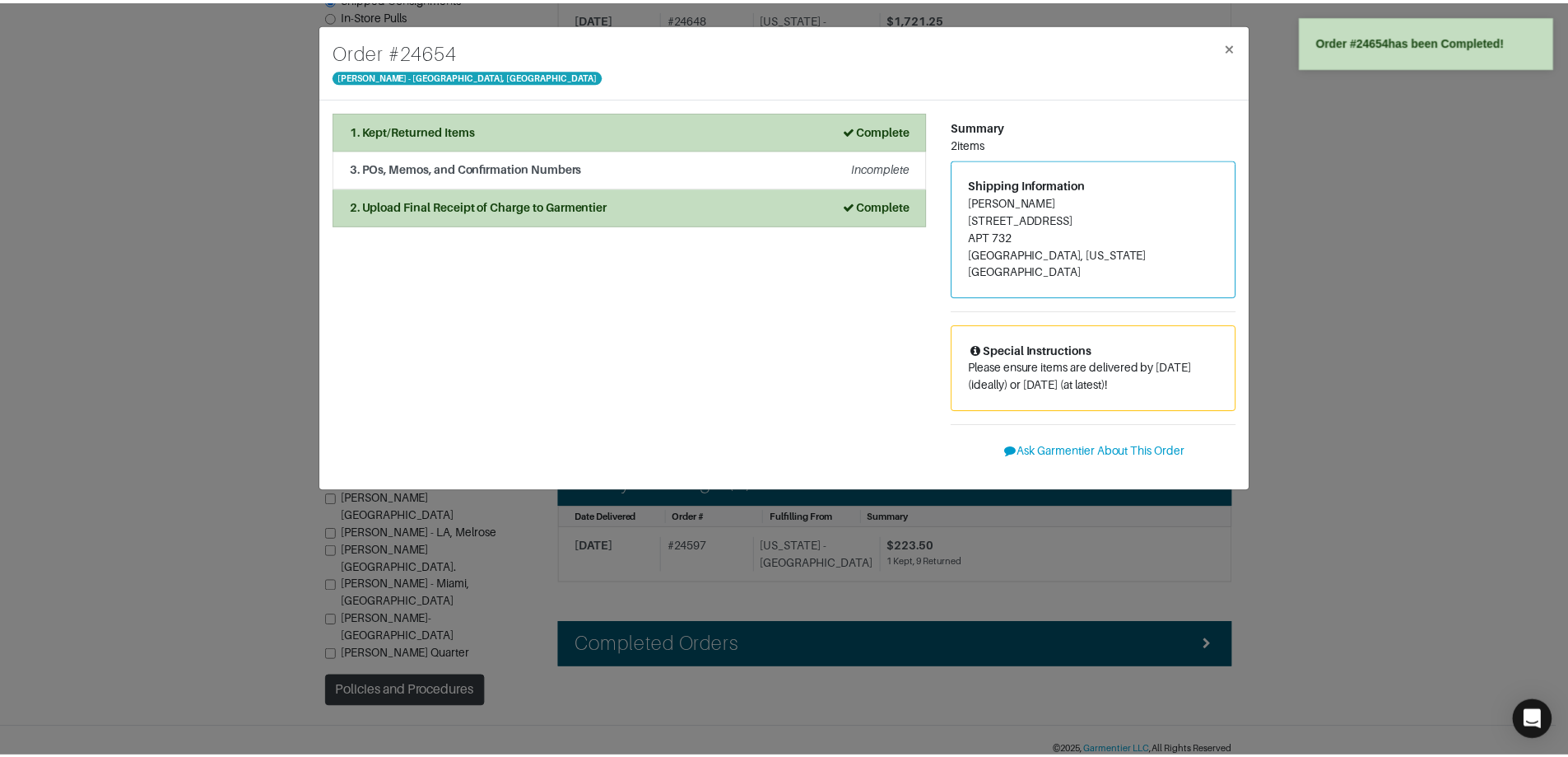
scroll to position [1445, 0]
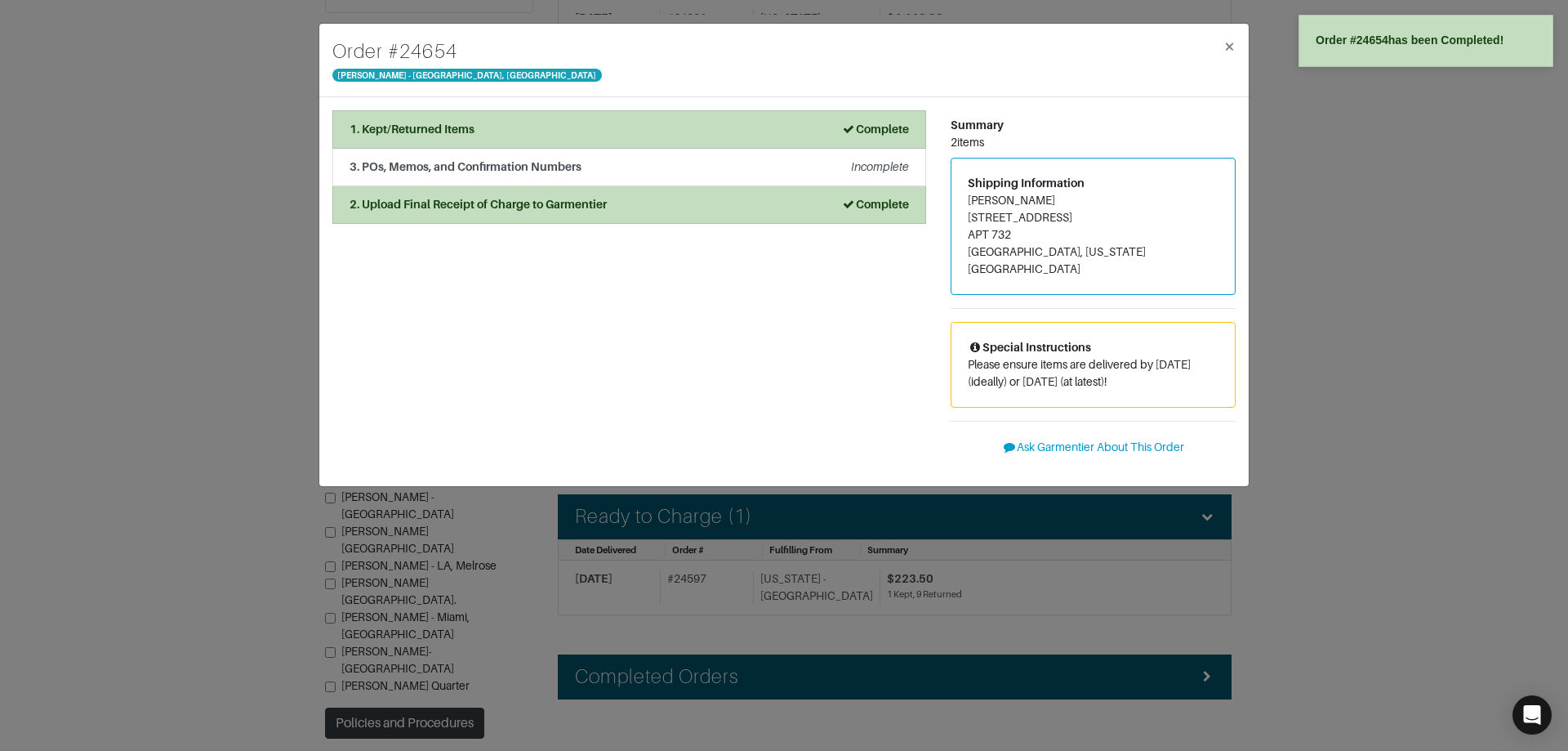
click at [1405, 564] on div "Order # 24654 Vince - Chicago, Oak Street × 1. Kept/Returned Items Complete Con…" at bounding box center [784, 376] width 1568 height 751
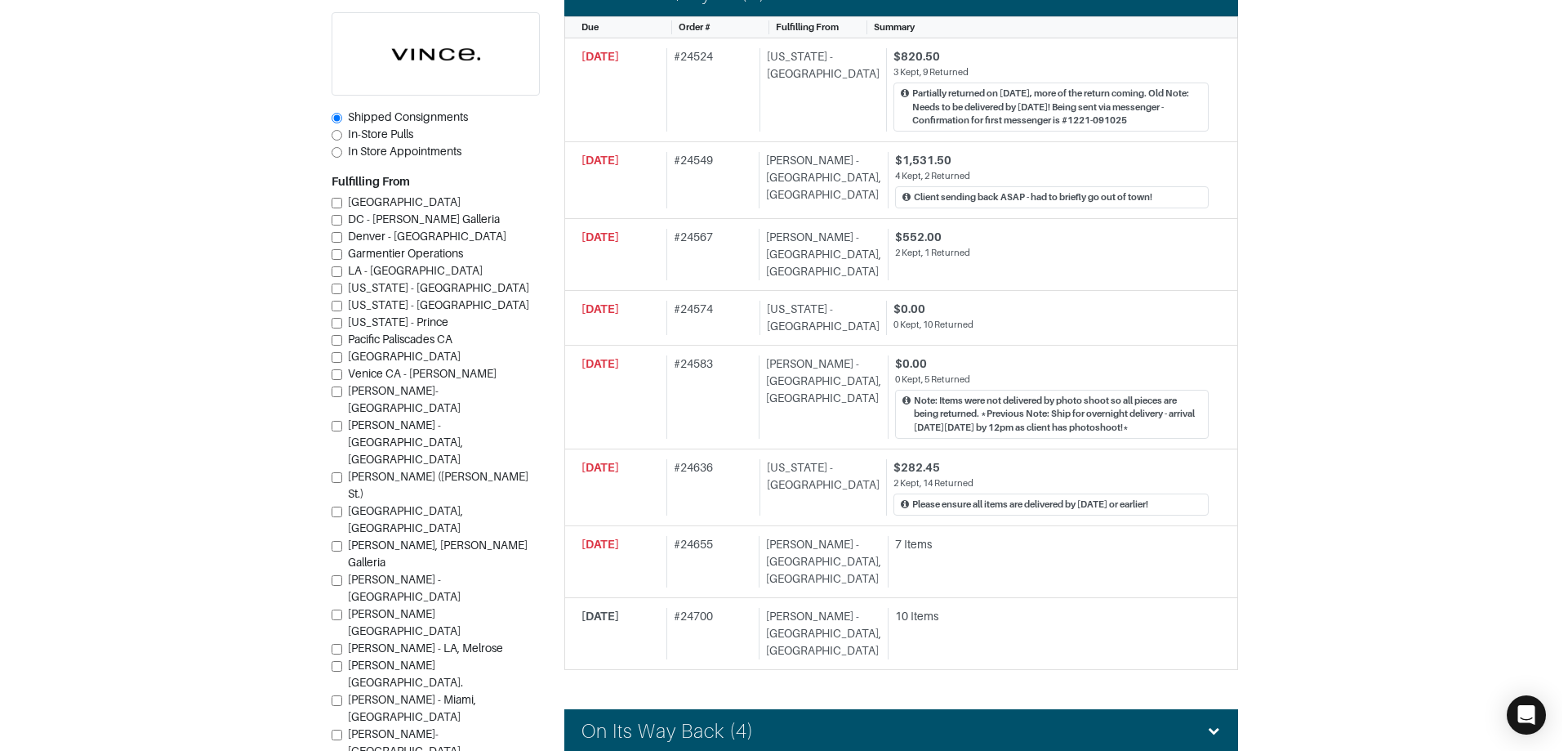
scroll to position [535, 0]
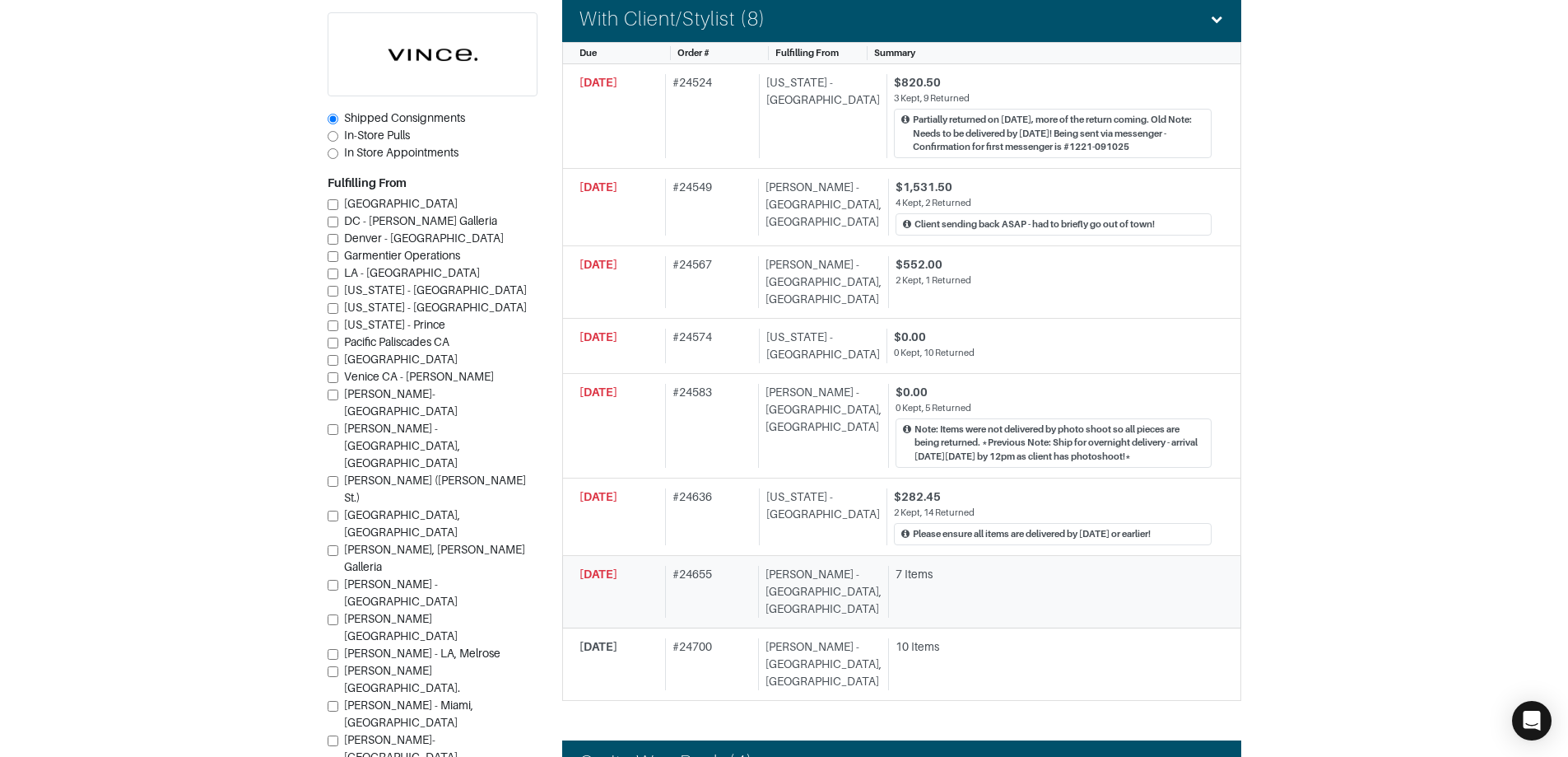
click at [1147, 566] on div "7 Items" at bounding box center [1054, 574] width 316 height 17
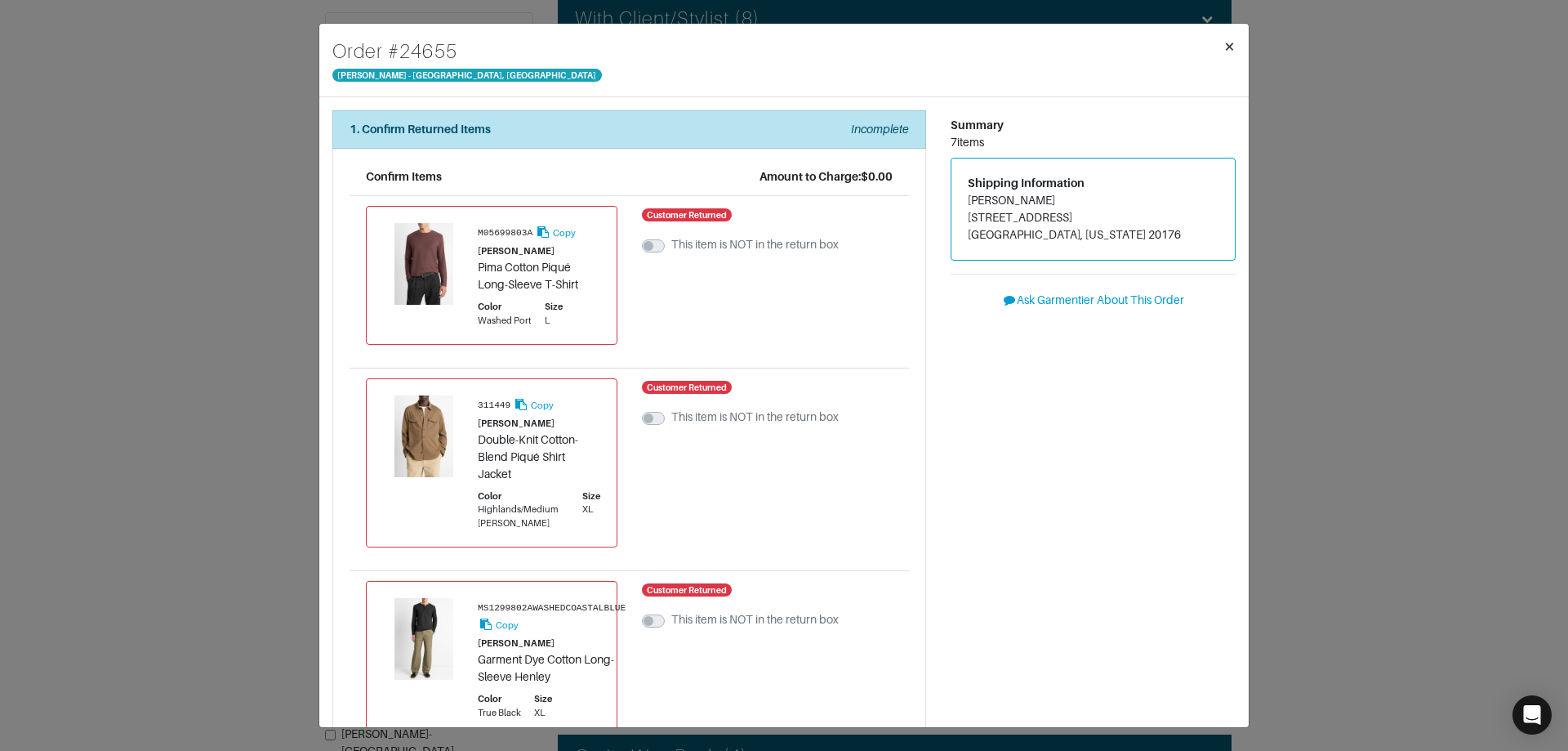
click at [1228, 59] on button "×" at bounding box center [1229, 46] width 38 height 46
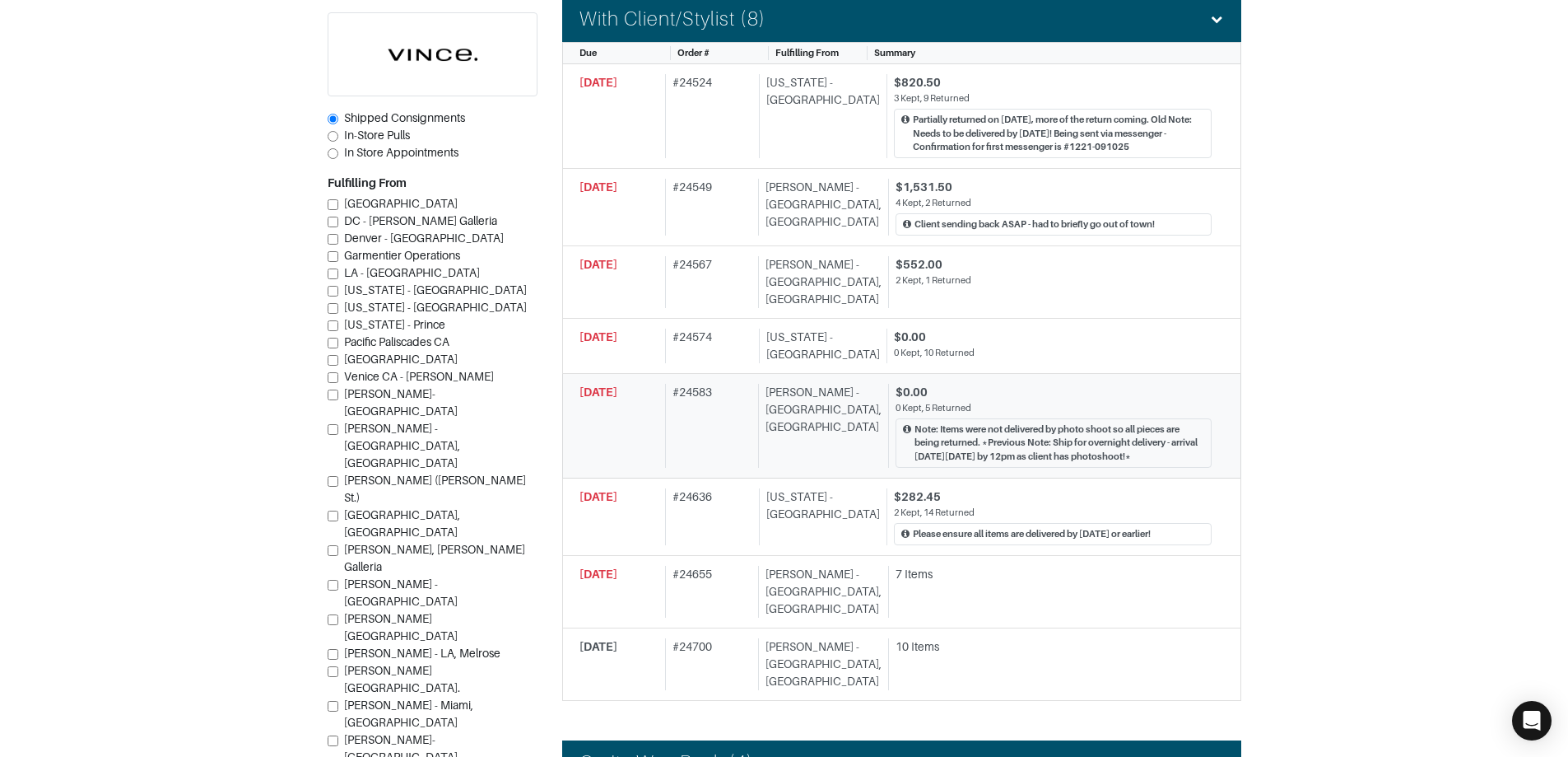
click at [1034, 401] on div "0 Kept, 5 Returned" at bounding box center [1054, 408] width 316 height 14
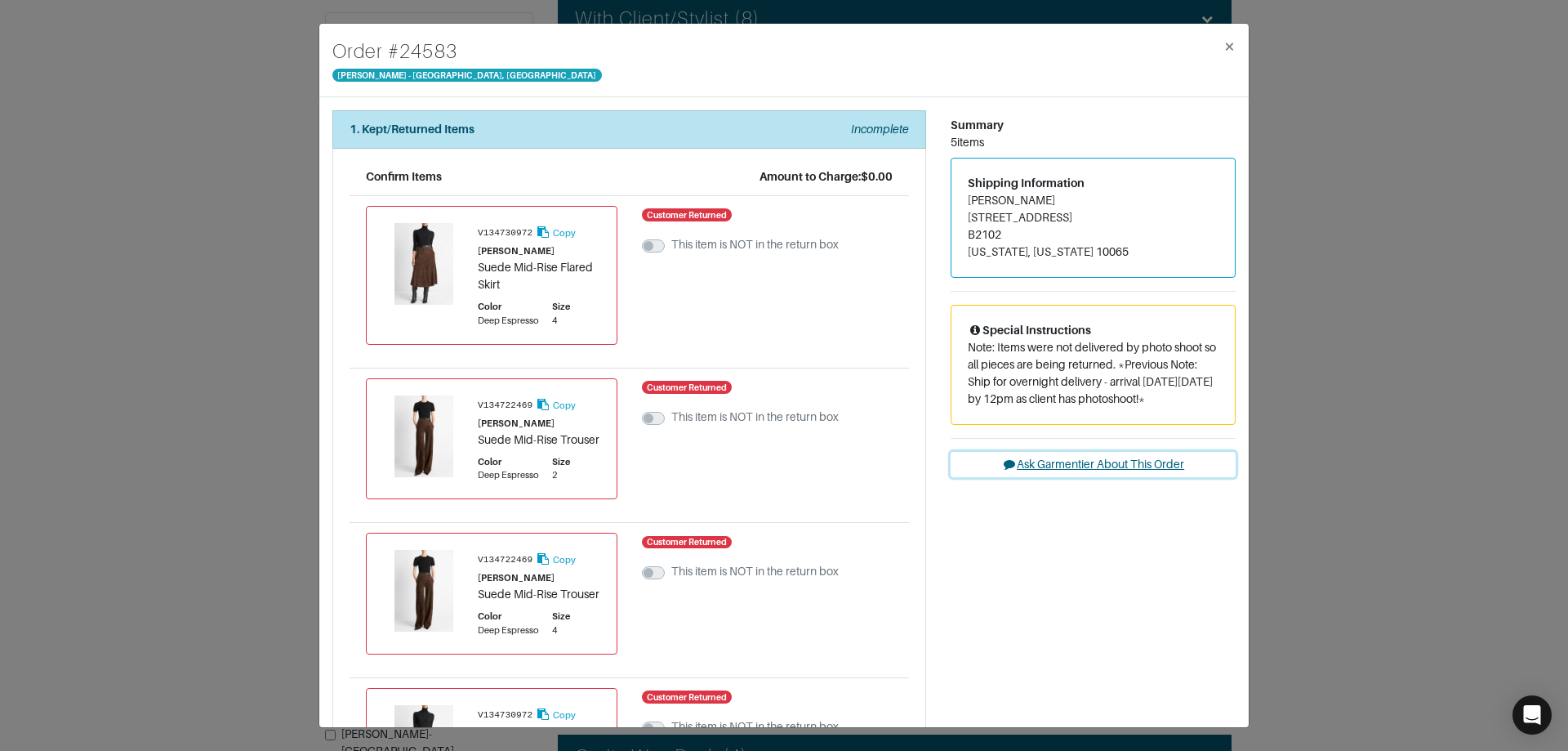
click at [1121, 464] on button "Ask Garmentier About This Order" at bounding box center [1093, 464] width 285 height 25
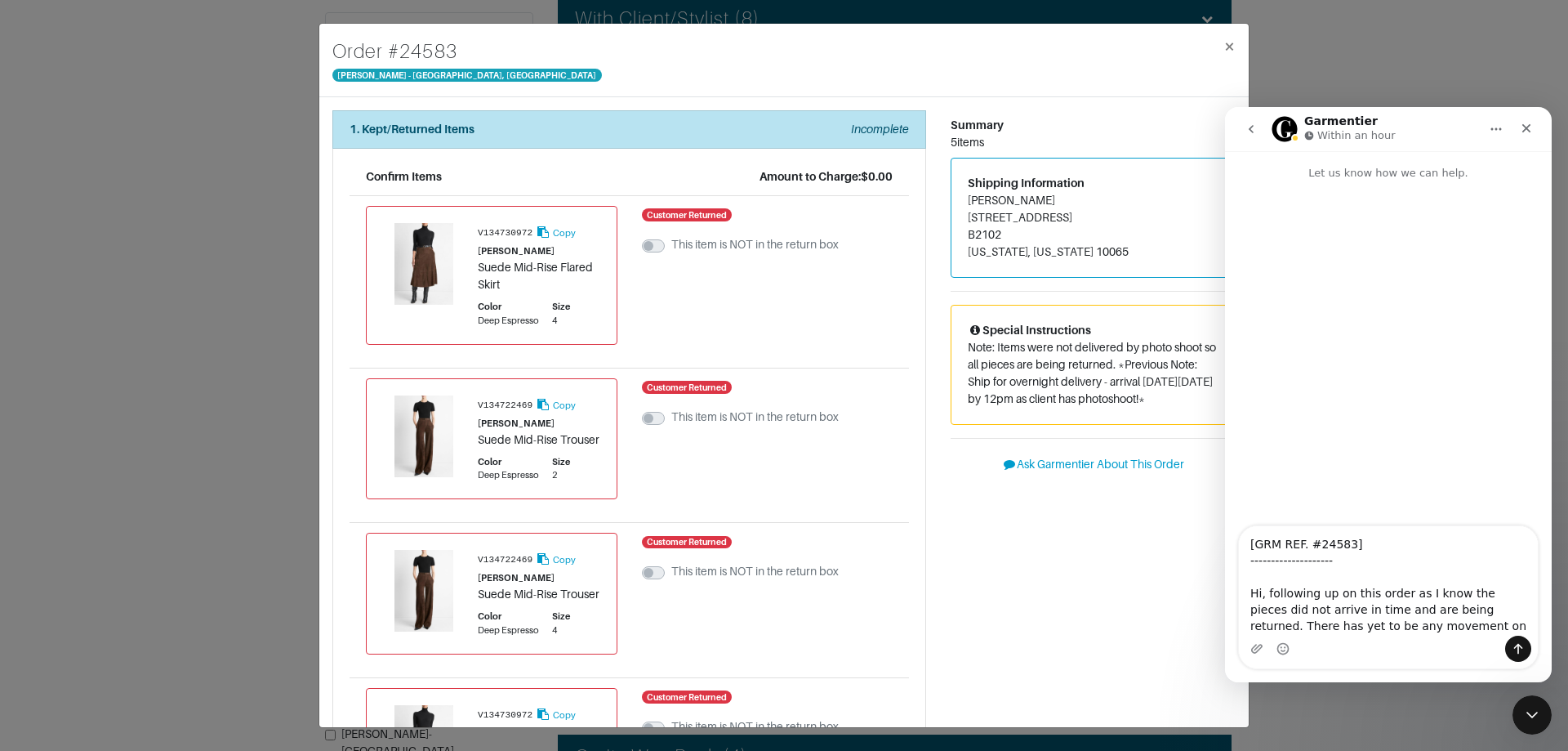
click at [1003, 605] on div "Summary 5 items Shipping Information Leslie Cohen 200 EAST 66TH ST B2102 NEW YO…" at bounding box center [1094, 649] width 310 height 1079
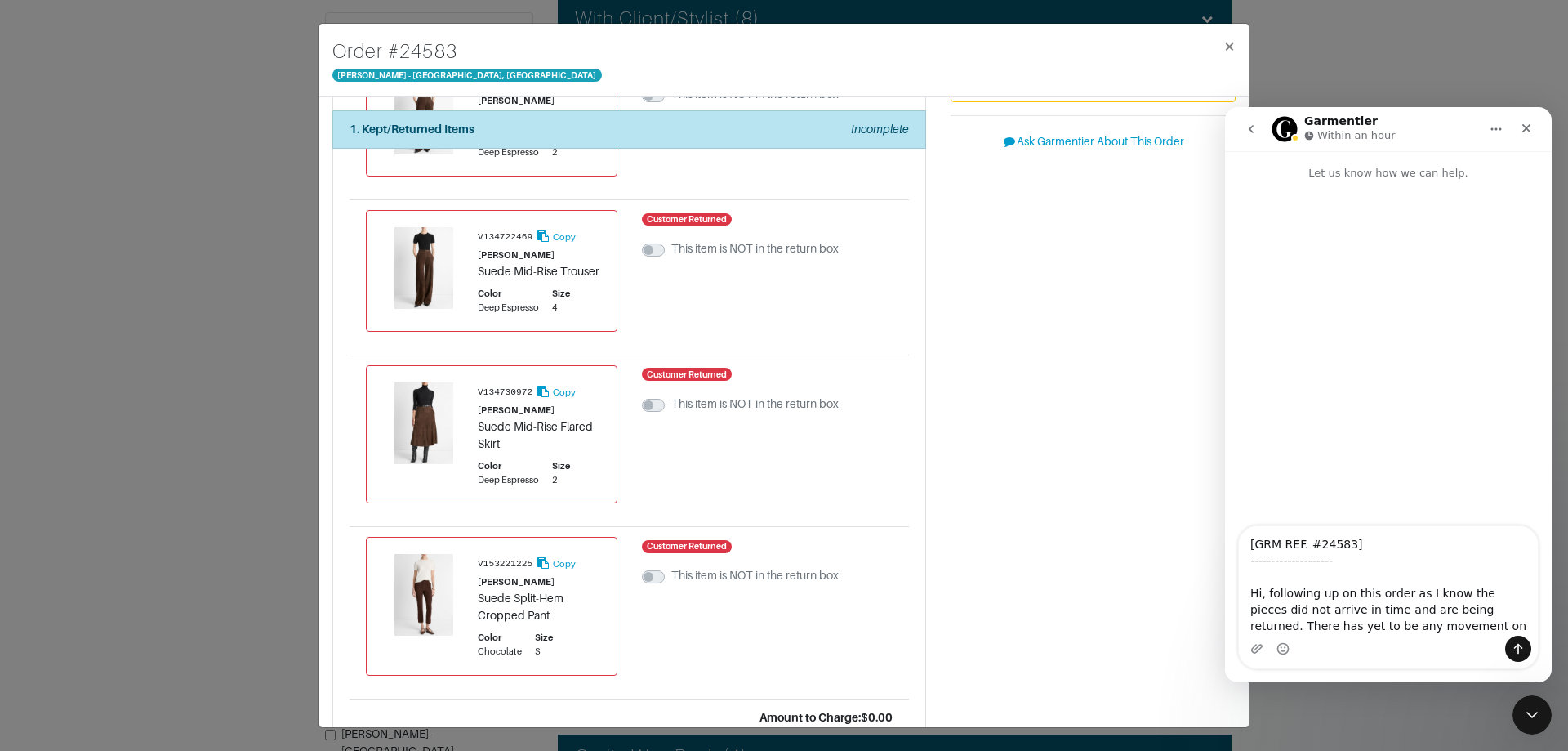
scroll to position [509, 0]
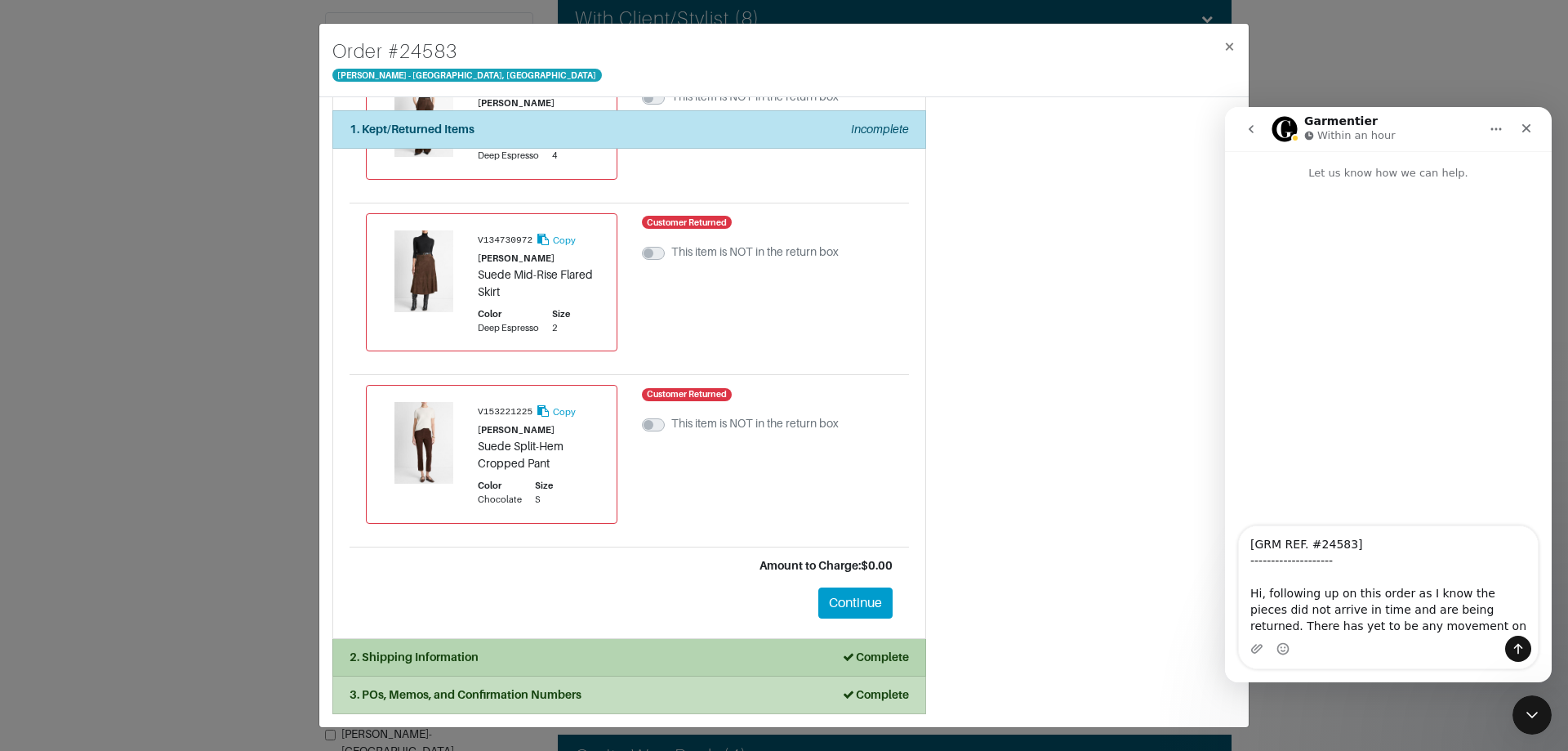
click at [775, 655] on div "2. Shipping Information Complete" at bounding box center [629, 658] width 559 height 17
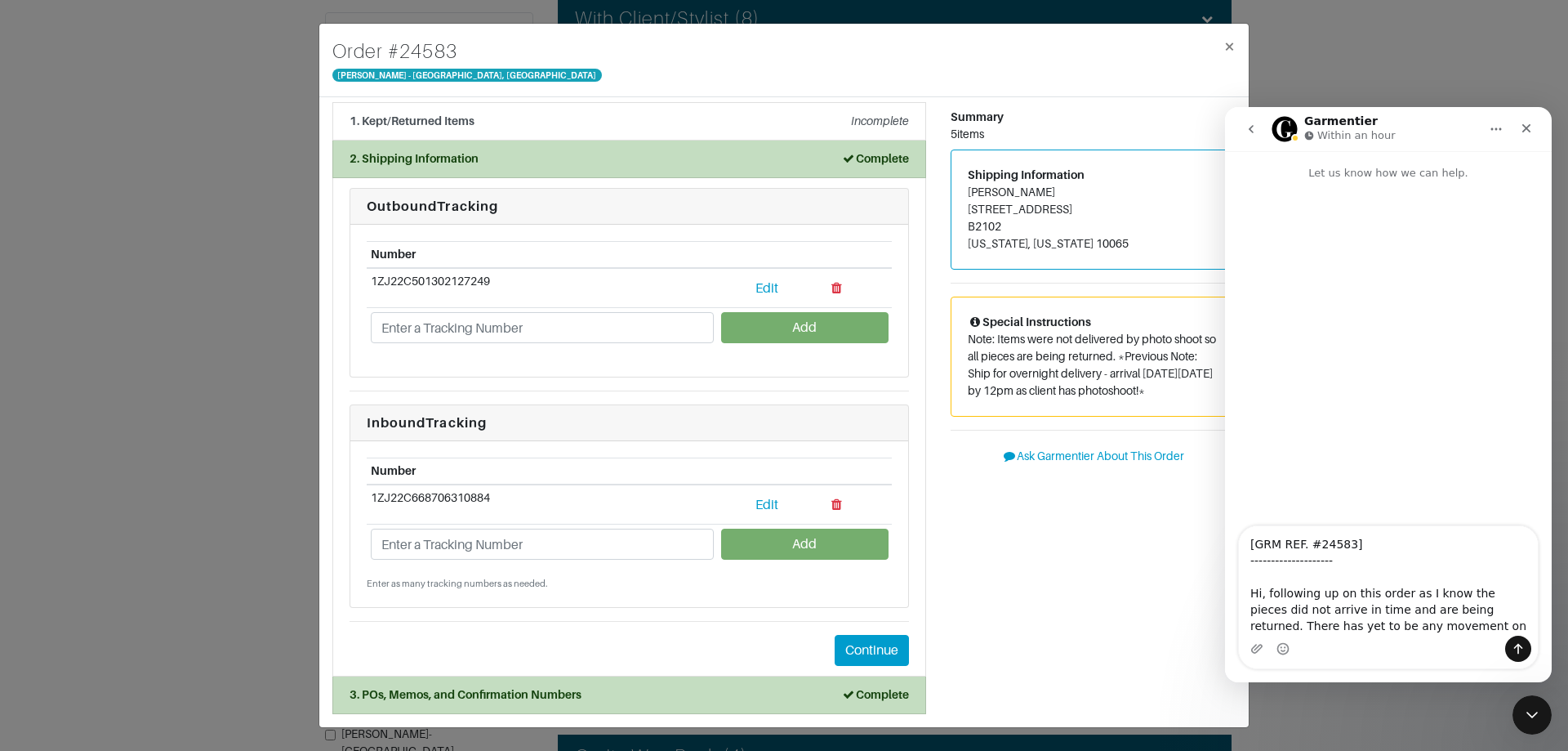
click at [796, 718] on div "1. Kept/Returned Items Incomplete Confirm Items Amount to Charge: $0.00 V134730…" at bounding box center [784, 412] width 929 height 630
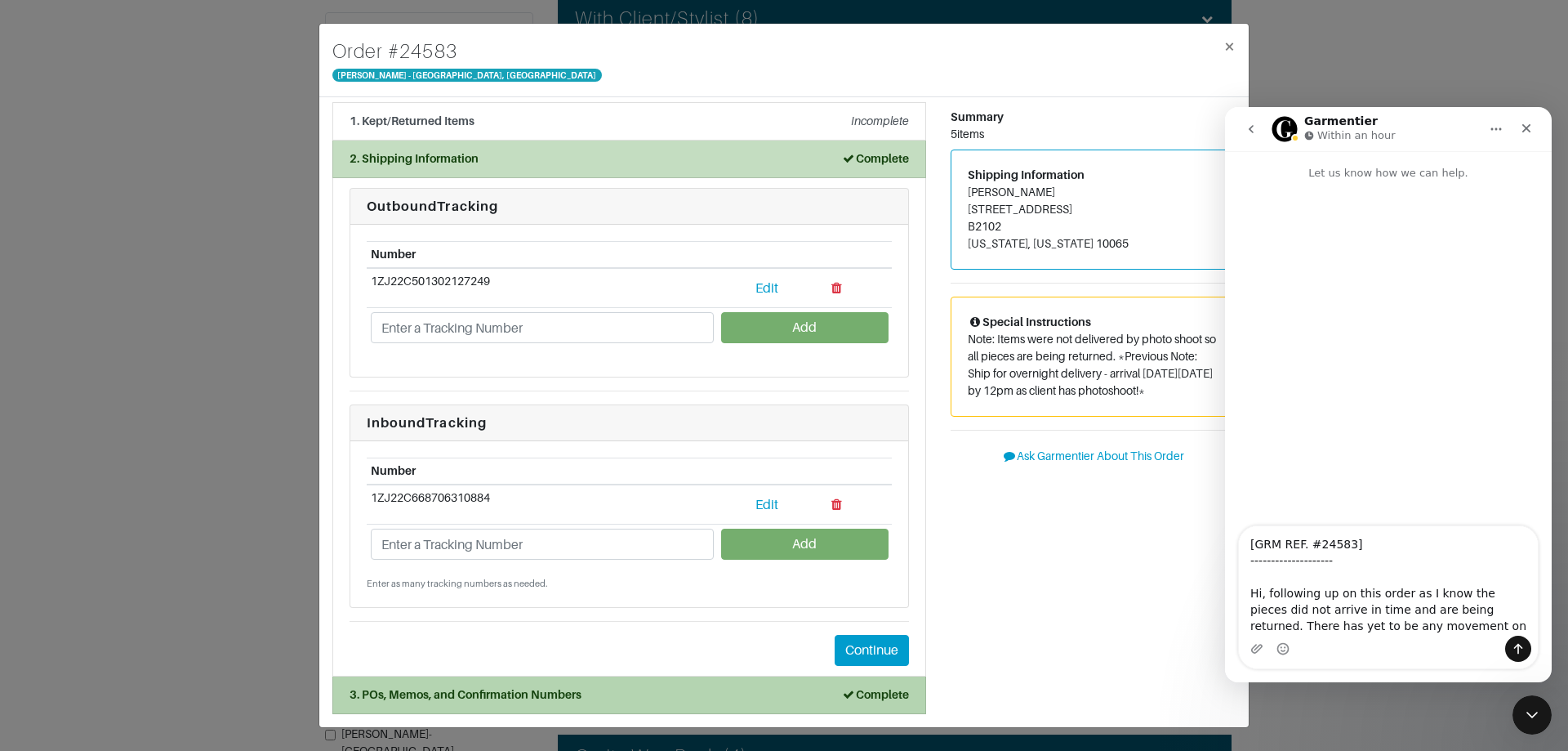
click at [798, 706] on li "3. POs, Memos, and Confirmation Numbers Complete" at bounding box center [629, 695] width 594 height 37
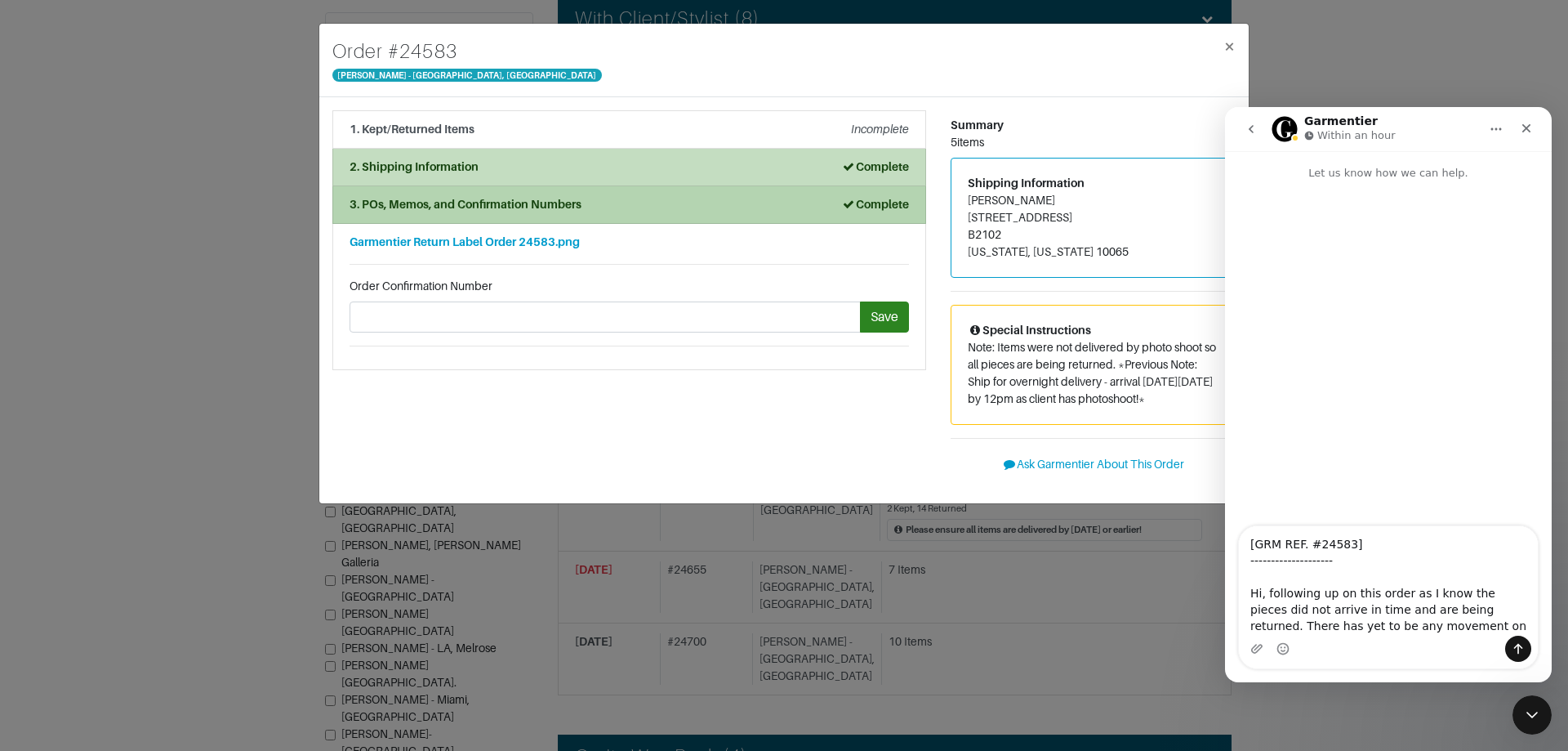
scroll to position [0, 0]
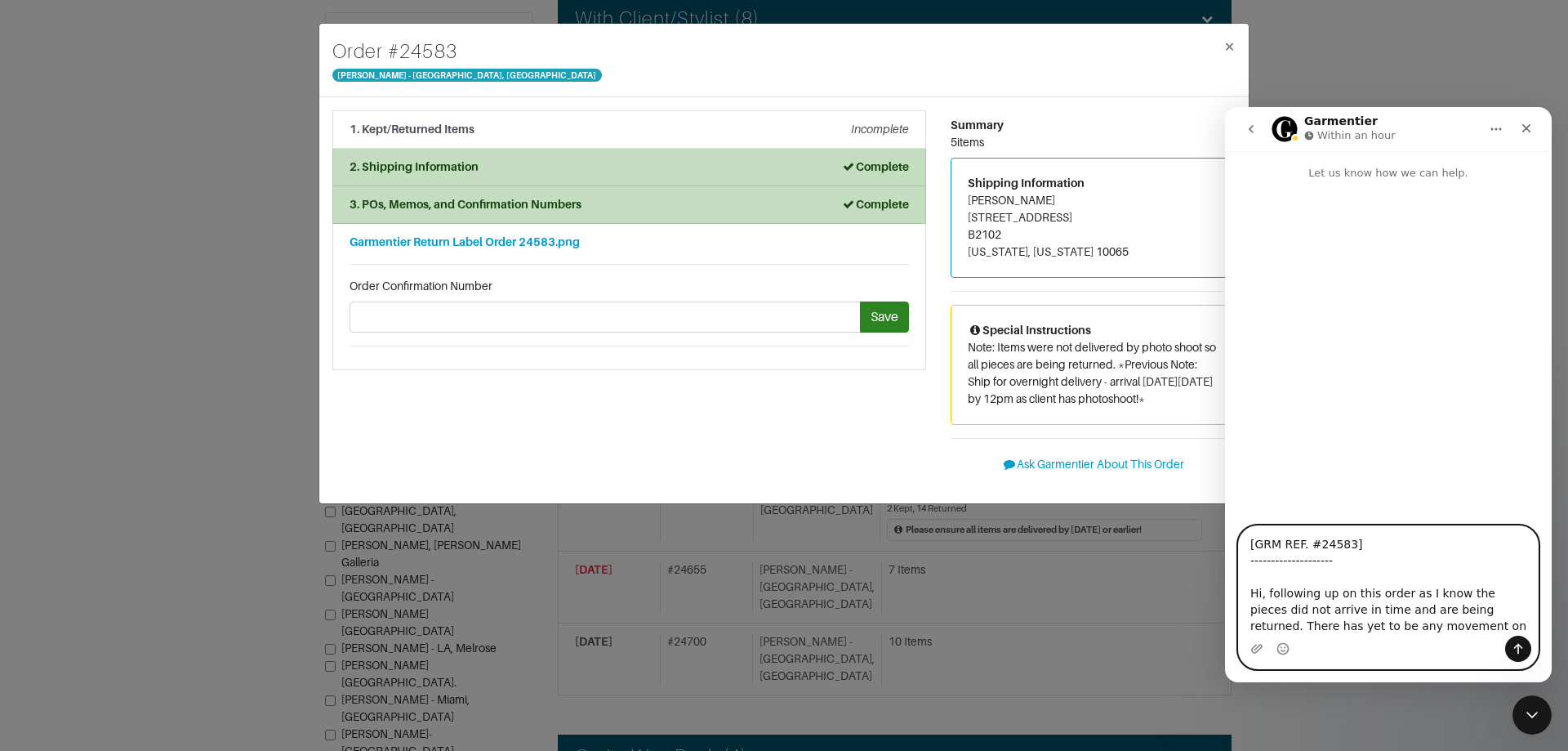
click at [1379, 620] on textarea "[GRM REF. #24583] -------------------- Hi, following up on this order as I know…" at bounding box center [1389, 580] width 299 height 109
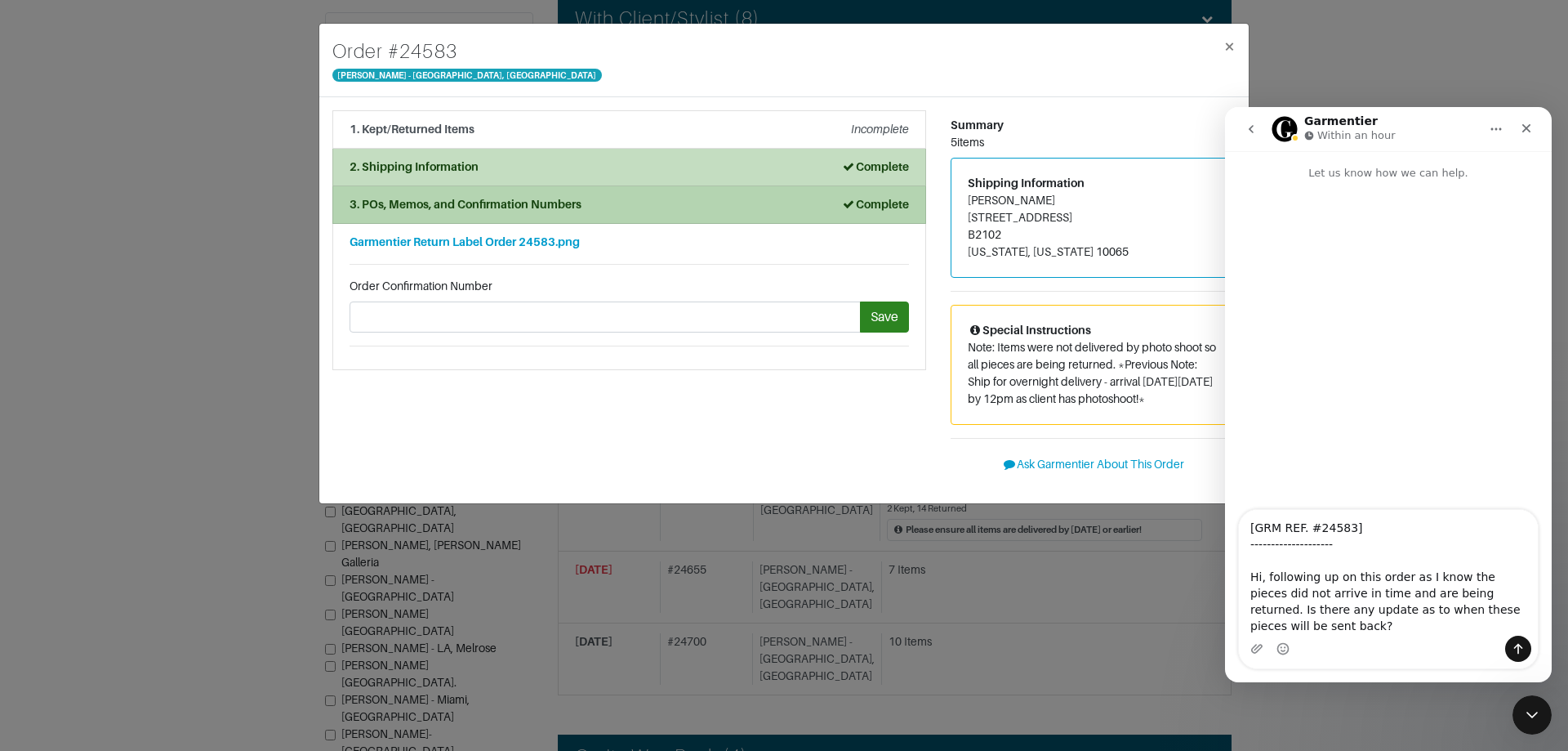
click at [697, 200] on div "3. POs, Memos, and Confirmation Numbers Complete" at bounding box center [629, 205] width 559 height 17
click at [590, 210] on div "3. POs, Memos, and Confirmation Numbers Complete" at bounding box center [629, 205] width 559 height 17
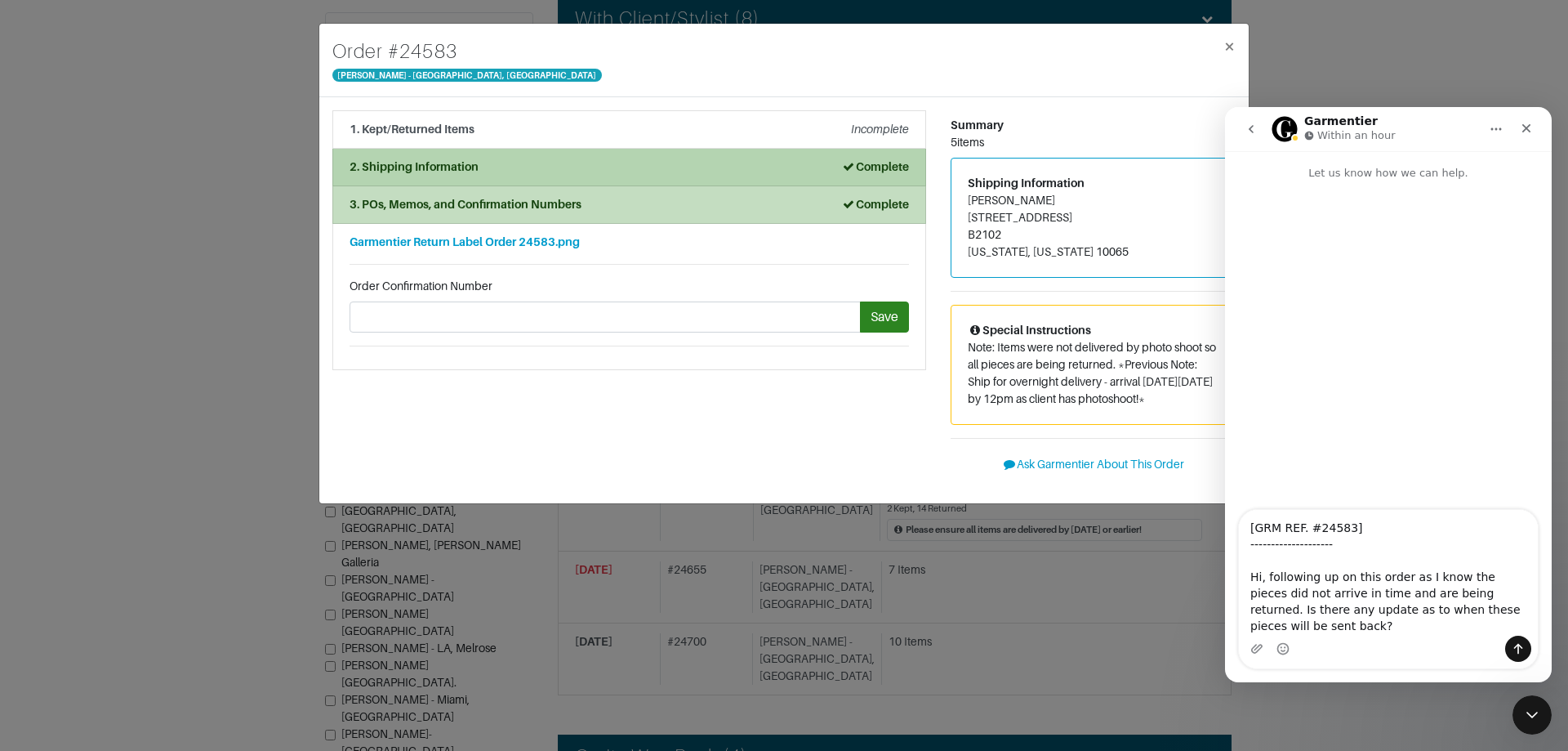
click at [603, 167] on div "2. Shipping Information Complete" at bounding box center [629, 167] width 559 height 17
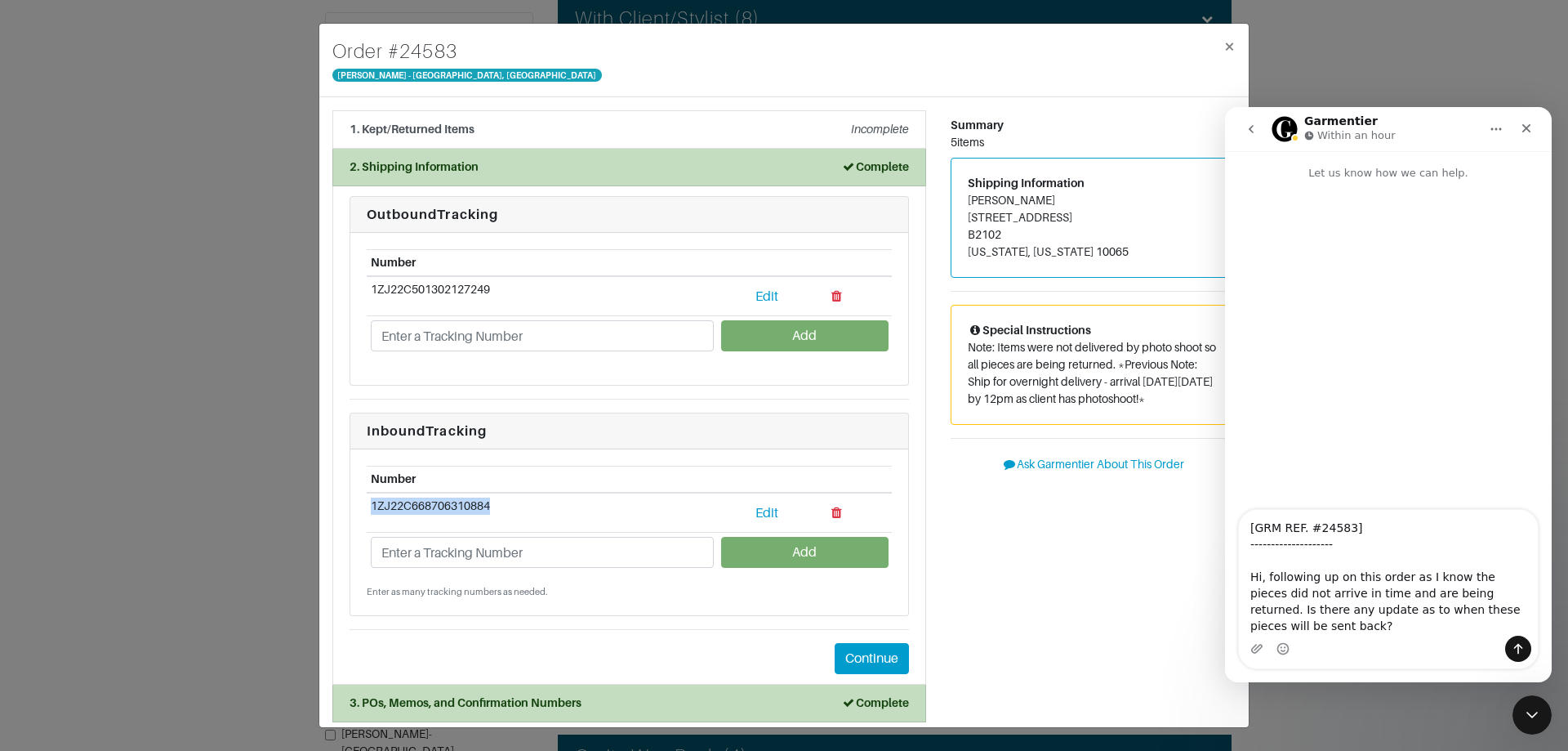
drag, startPoint x: 374, startPoint y: 504, endPoint x: 532, endPoint y: 505, distance: 158.0
click at [532, 505] on td "1ZJ22C668706310884" at bounding box center [543, 512] width 351 height 40
copy td "1ZJ22C668706310884"
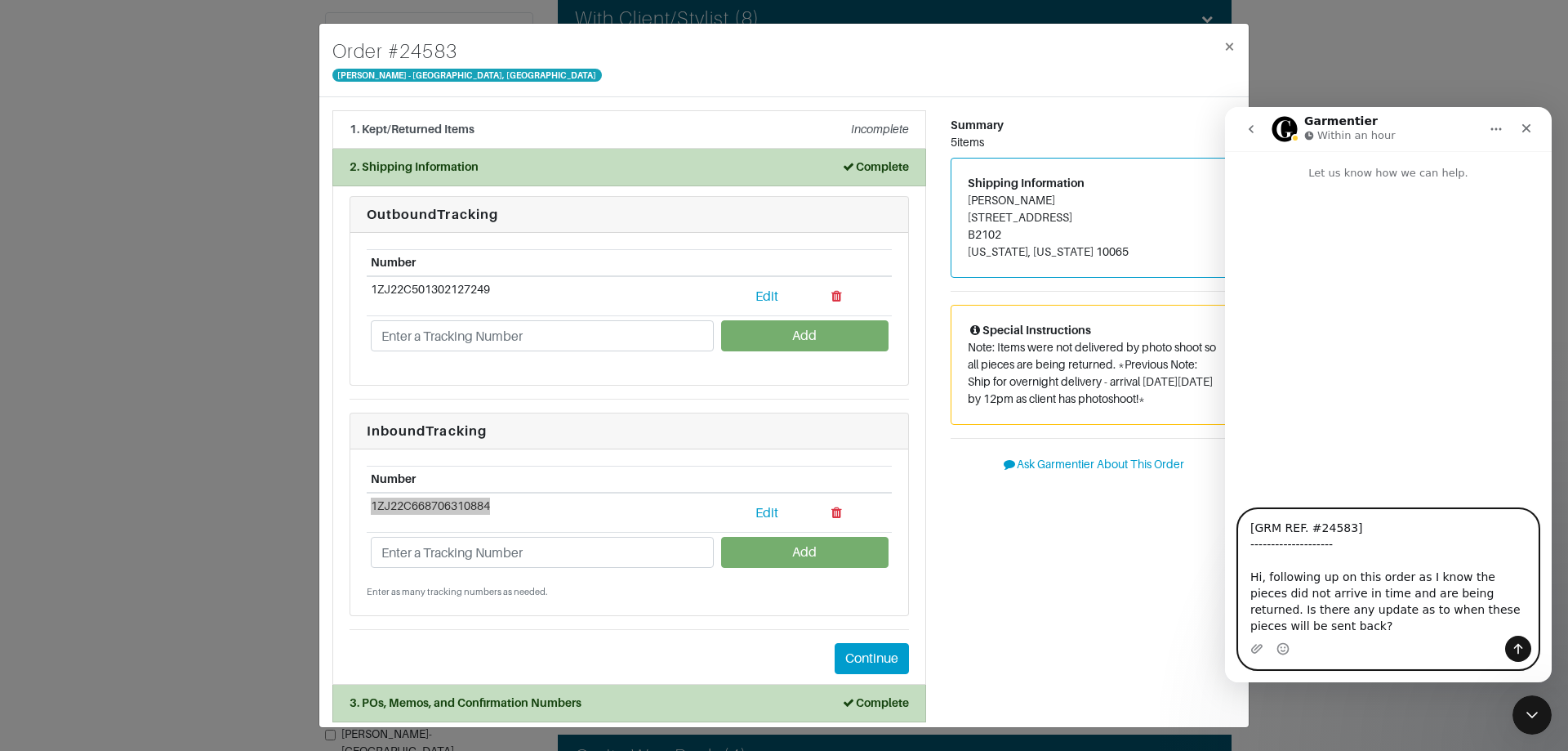
click at [1495, 622] on textarea "[GRM REF. #24583] -------------------- Hi, following up on this order as I know…" at bounding box center [1389, 573] width 299 height 126
type textarea "[GRM REF. #24583] -------------------- Hi, following up on this order as I know…"
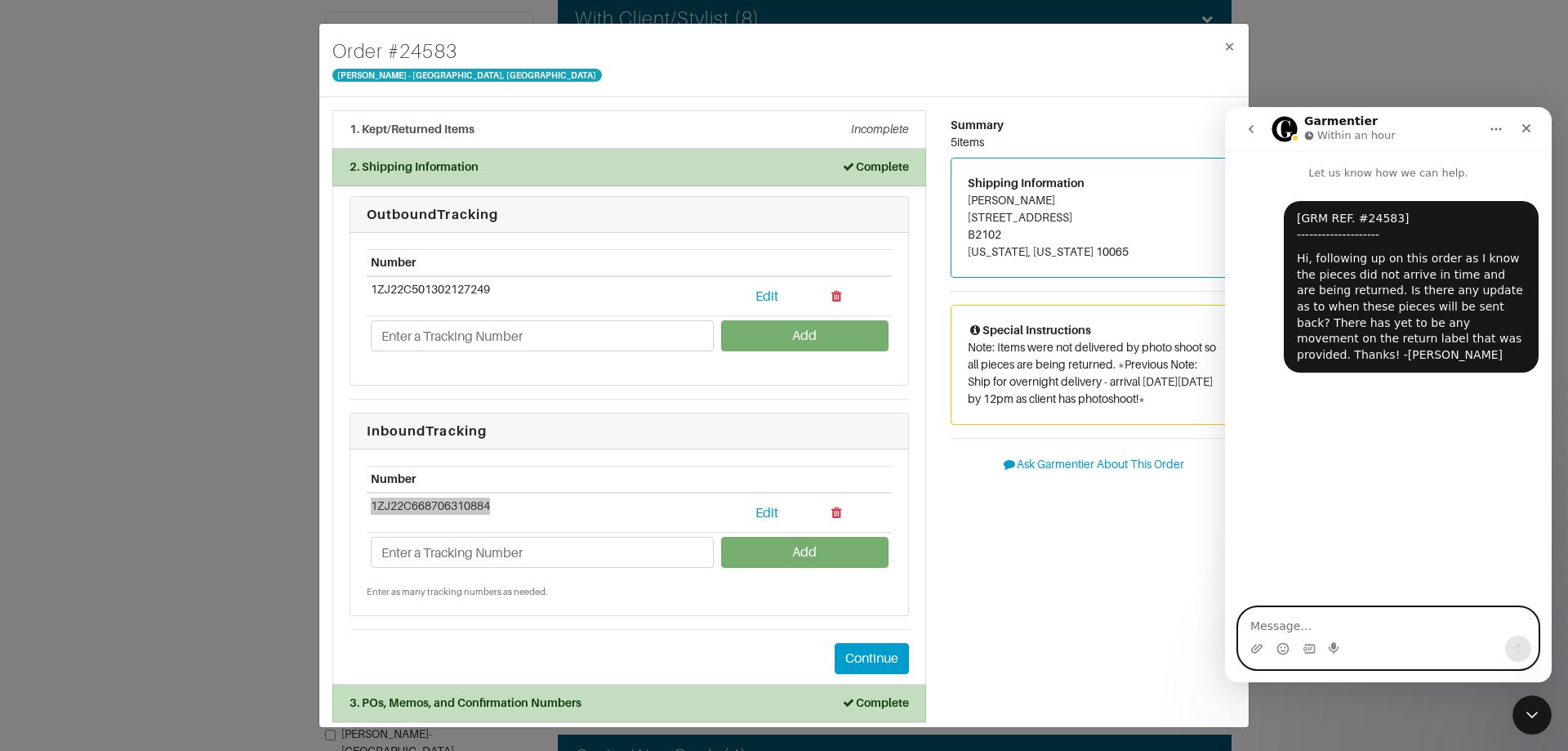
scroll to position [0, 0]
